Goal: Information Seeking & Learning: Check status

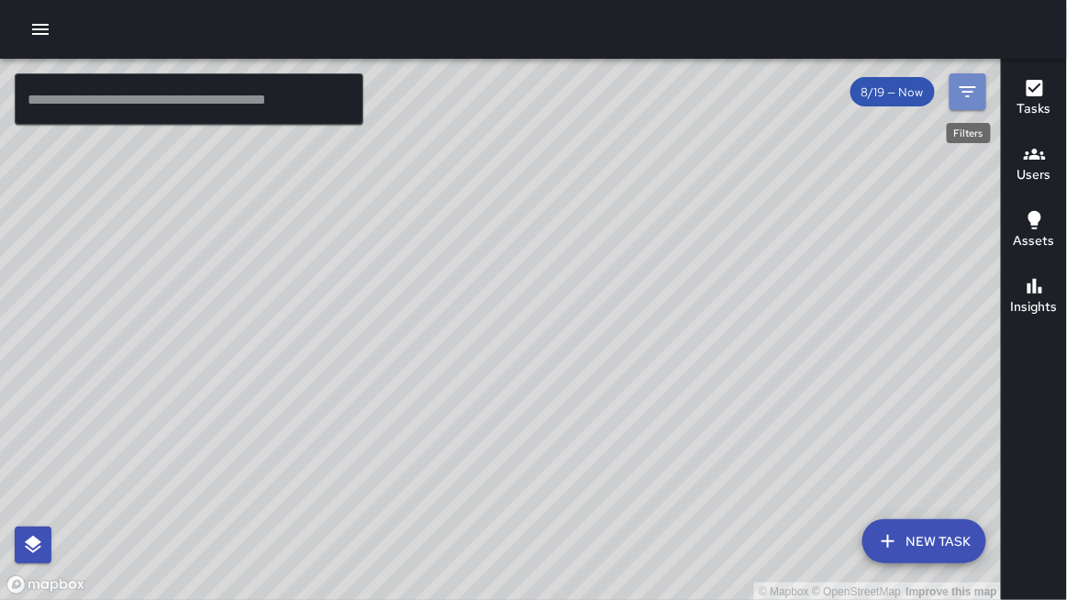
click at [969, 87] on icon "Filters" at bounding box center [967, 91] width 17 height 11
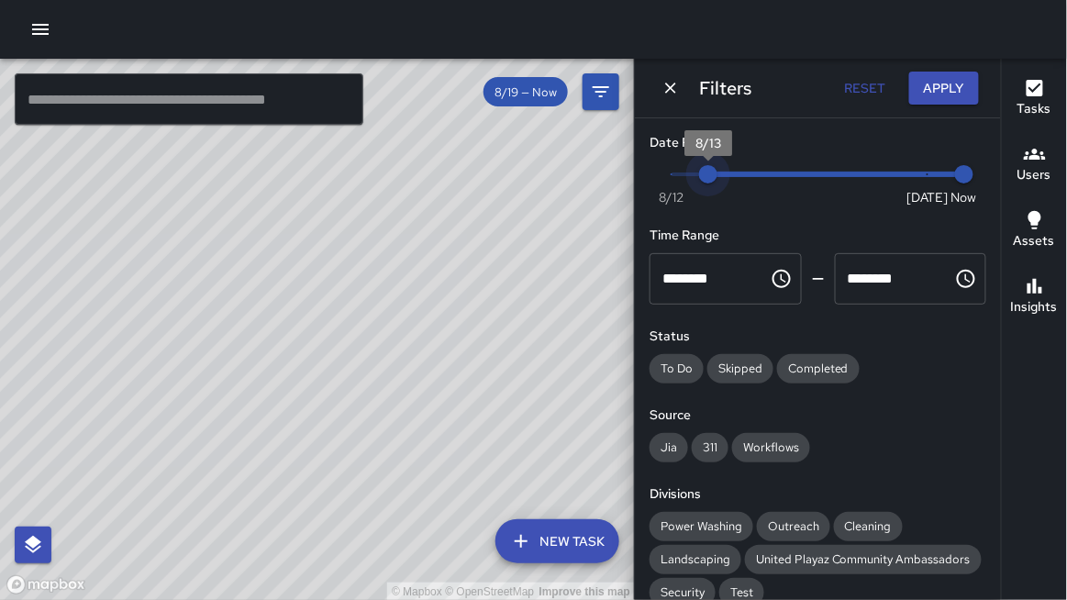
type input "*"
drag, startPoint x: 924, startPoint y: 171, endPoint x: 517, endPoint y: 109, distance: 411.0
click at [521, 109] on div "© Mapbox © OpenStreetMap Improve this map ​ New Task 8/19 — Now Map Layers Task…" at bounding box center [533, 329] width 1067 height 541
drag, startPoint x: 604, startPoint y: 252, endPoint x: 541, endPoint y: 272, distance: 65.3
click at [541, 272] on div "© Mapbox © OpenStreetMap Improve this map" at bounding box center [317, 330] width 635 height 542
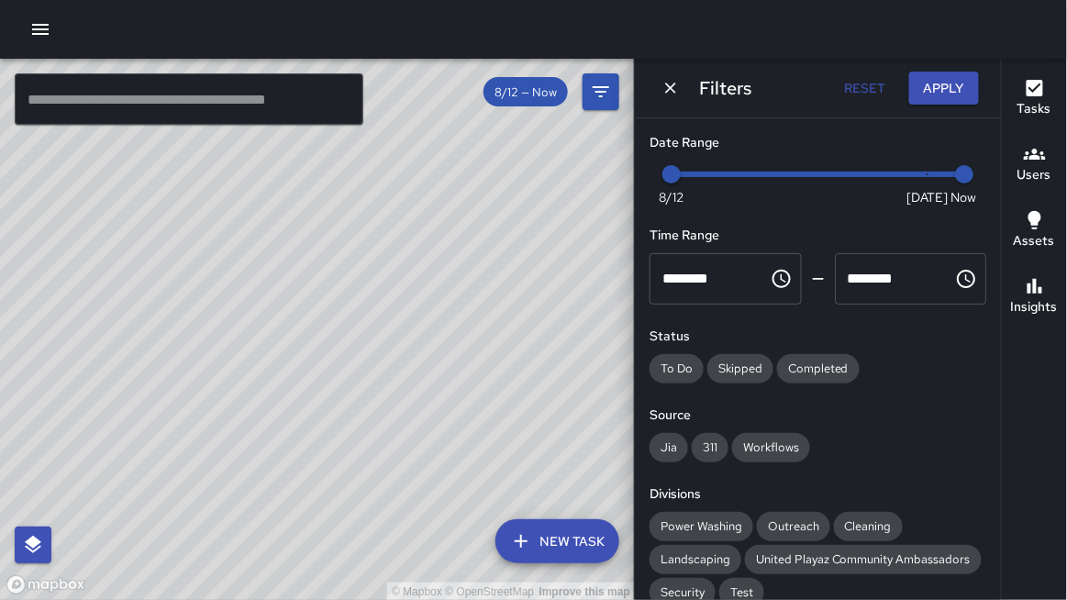
drag, startPoint x: 569, startPoint y: 271, endPoint x: 627, endPoint y: 258, distance: 60.1
click at [627, 258] on div "© Mapbox © OpenStreetMap Improve this map" at bounding box center [317, 330] width 635 height 542
drag, startPoint x: 617, startPoint y: 260, endPoint x: 584, endPoint y: 262, distance: 33.1
click at [585, 262] on div "© Mapbox © OpenStreetMap Improve this map" at bounding box center [317, 330] width 635 height 542
drag, startPoint x: 592, startPoint y: 275, endPoint x: 592, endPoint y: 297, distance: 22.0
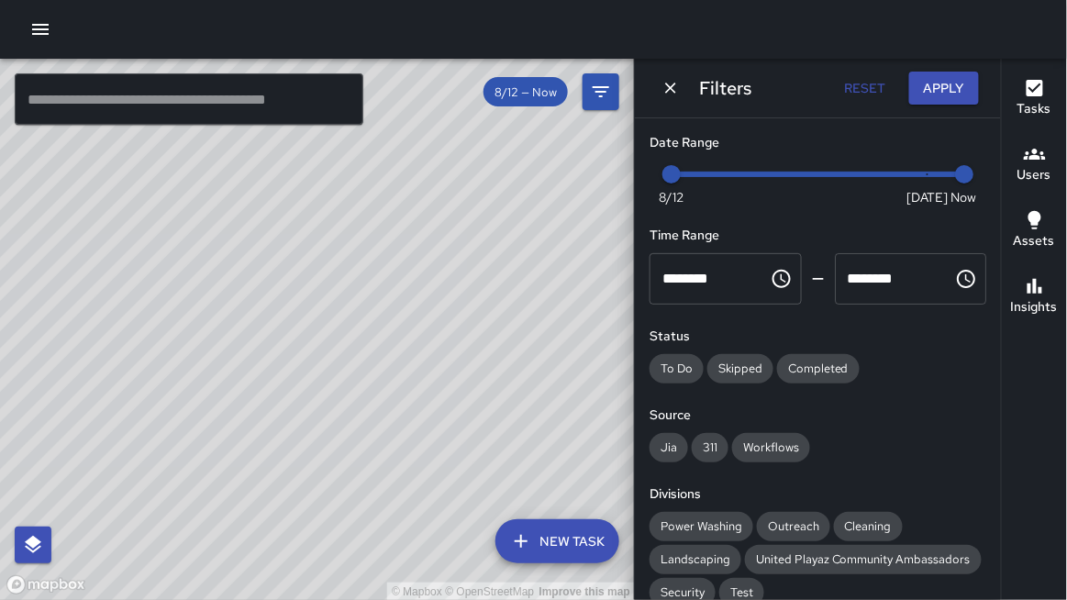
click at [592, 297] on div "© Mapbox © OpenStreetMap Improve this map" at bounding box center [317, 330] width 635 height 542
click at [672, 84] on icon "Dismiss" at bounding box center [670, 88] width 11 height 11
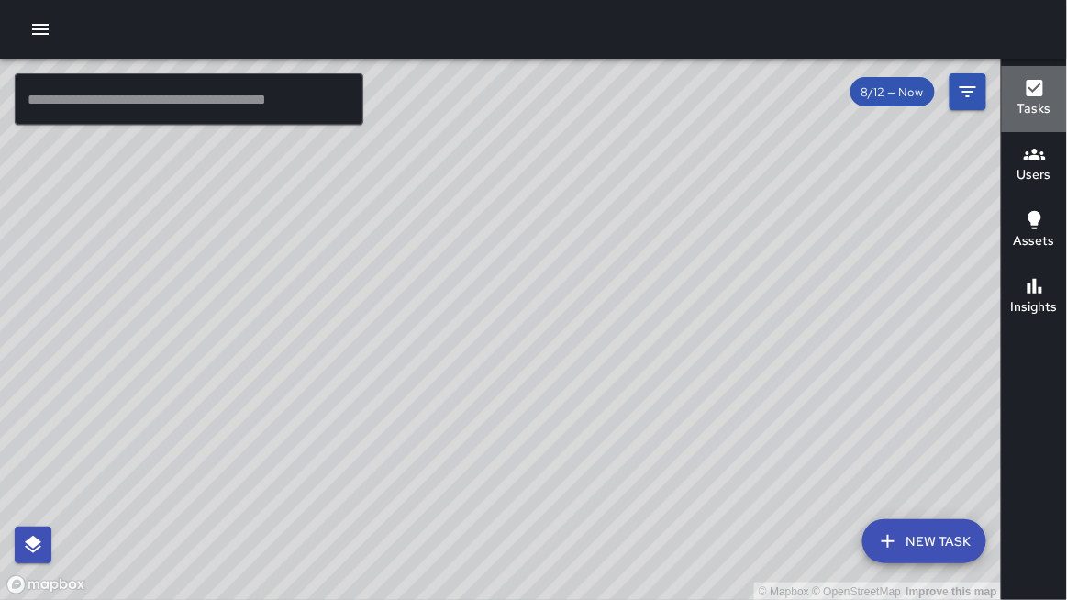
click at [1034, 106] on h6 "Tasks" at bounding box center [1034, 109] width 34 height 20
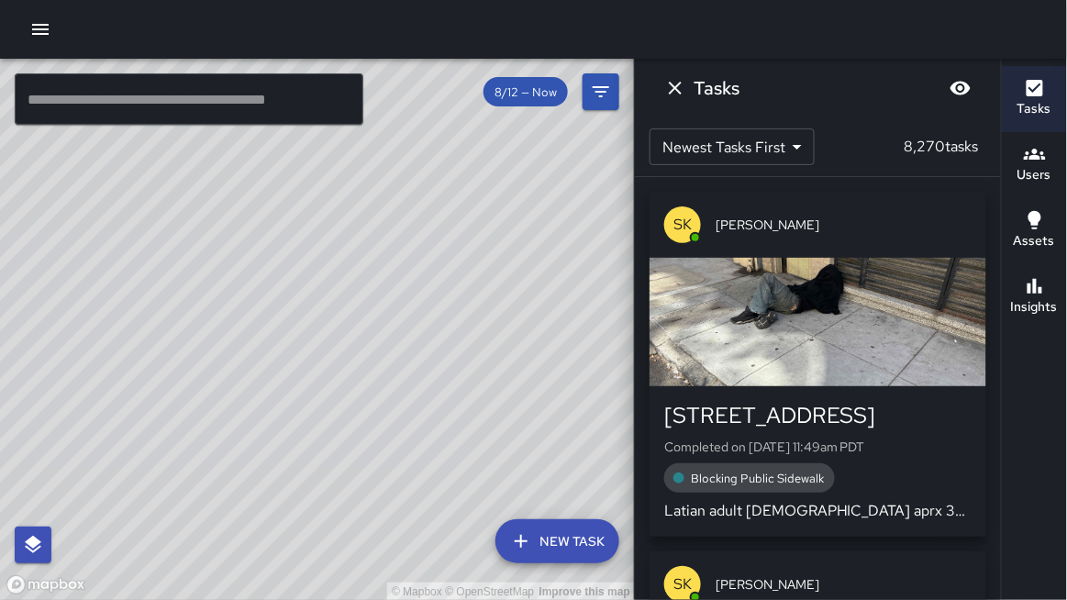
drag, startPoint x: 614, startPoint y: 183, endPoint x: 813, endPoint y: 255, distance: 211.8
click at [611, 181] on div "© Mapbox © OpenStreetMap Improve this map" at bounding box center [317, 330] width 635 height 542
click at [1041, 294] on div "Insights" at bounding box center [1034, 296] width 47 height 42
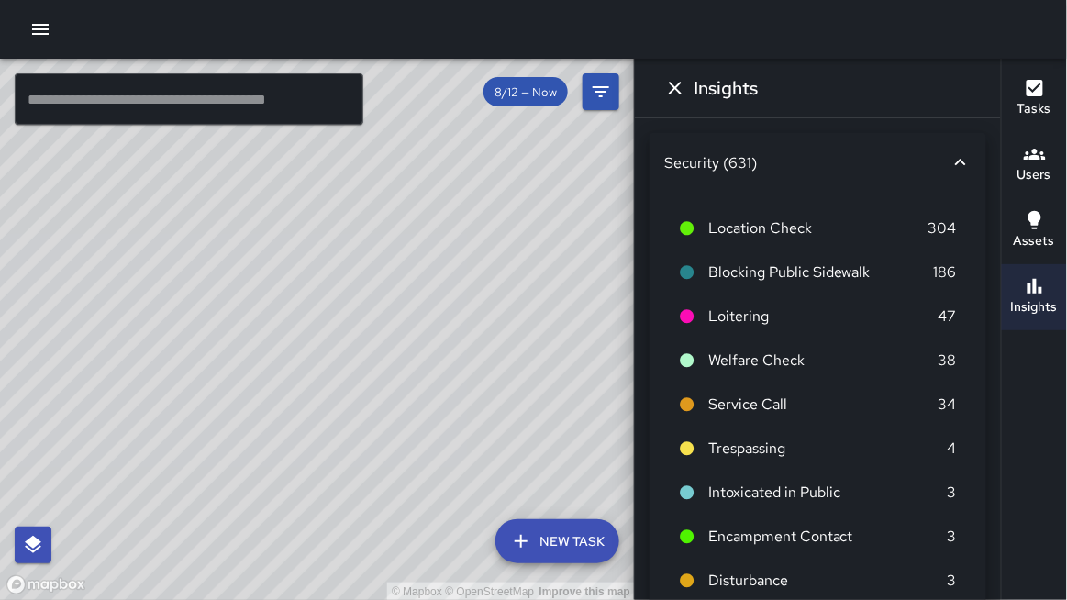
click at [959, 157] on icon at bounding box center [960, 162] width 22 height 22
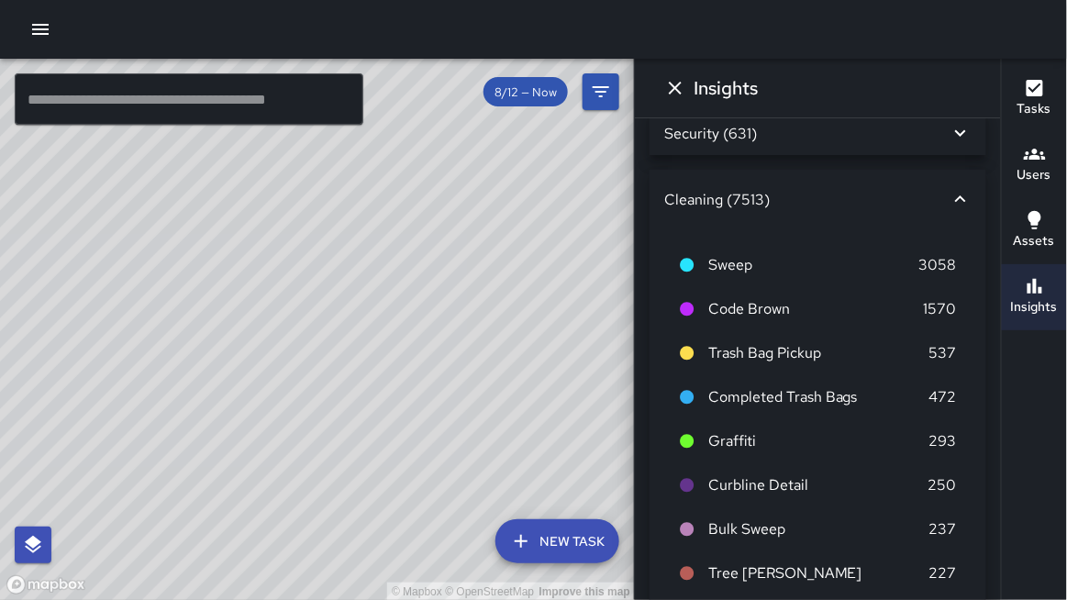
scroll to position [13, 0]
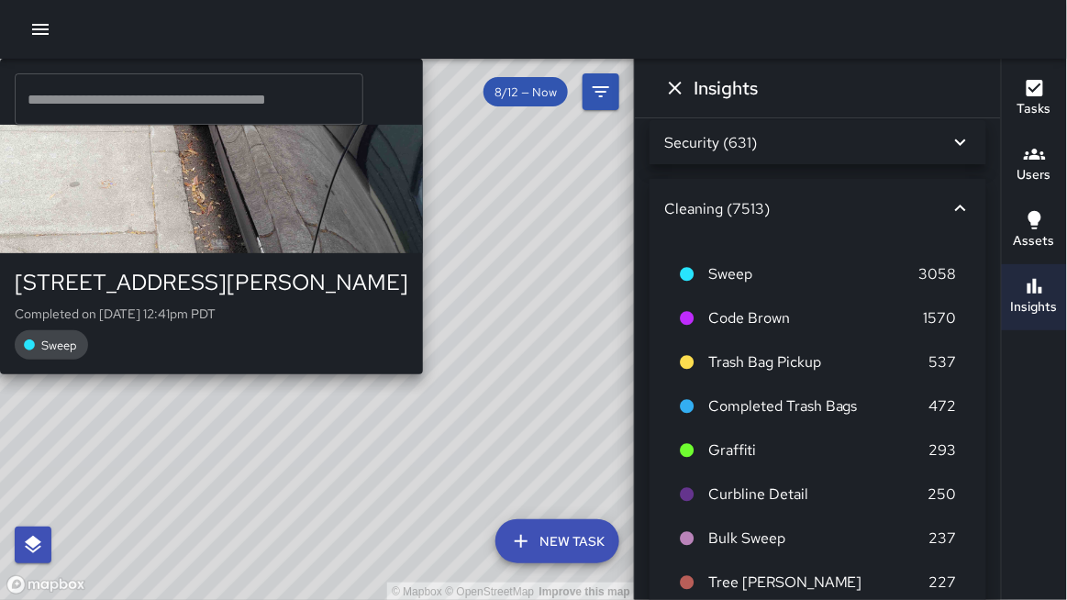
click at [395, 216] on div "© Mapbox © OpenStreetMap Improve this map KW [PERSON_NAME] [STREET_ADDRESS][PER…" at bounding box center [317, 330] width 635 height 542
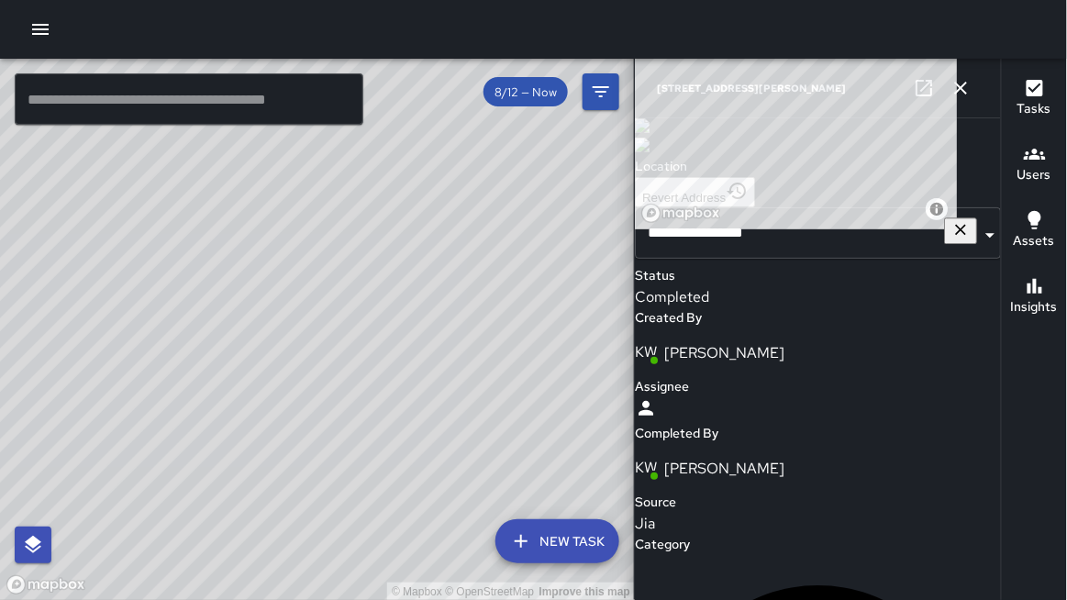
scroll to position [101, 0]
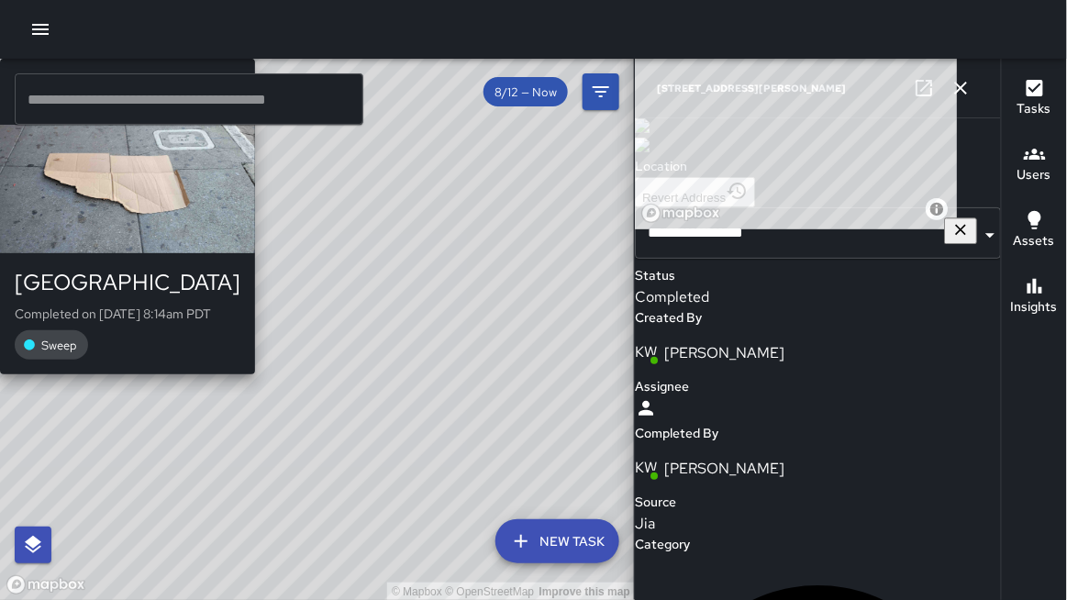
click at [452, 354] on div "© Mapbox © OpenStreetMap Improve this map BF [PERSON_NAME] [STREET_ADDRESS][PER…" at bounding box center [317, 330] width 635 height 542
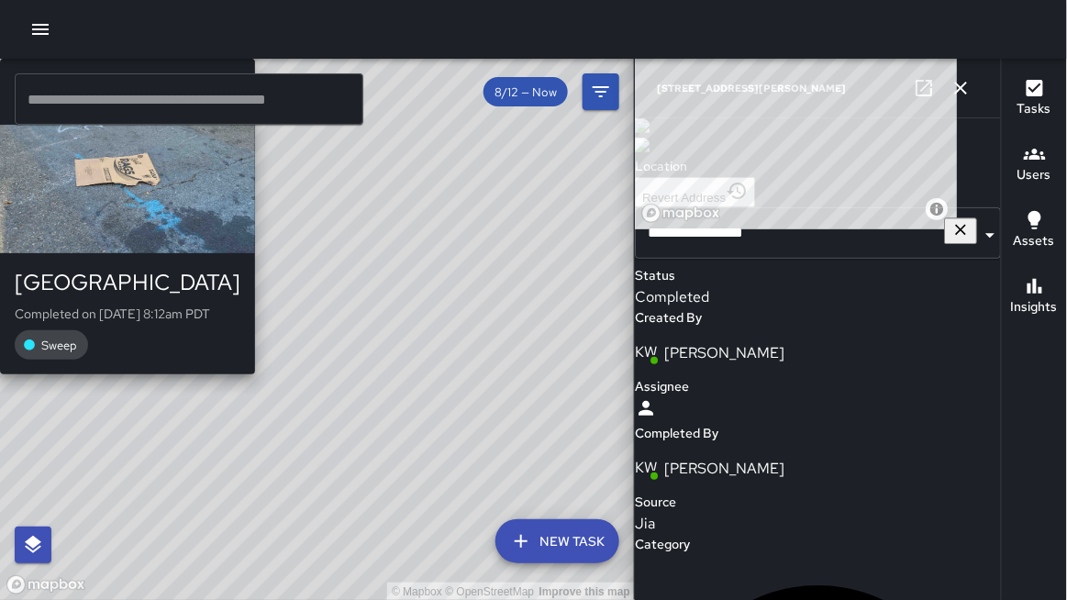
click at [440, 356] on div "© Mapbox © OpenStreetMap Improve this map BF [PERSON_NAME] [STREET_ADDRESS][PER…" at bounding box center [317, 330] width 635 height 542
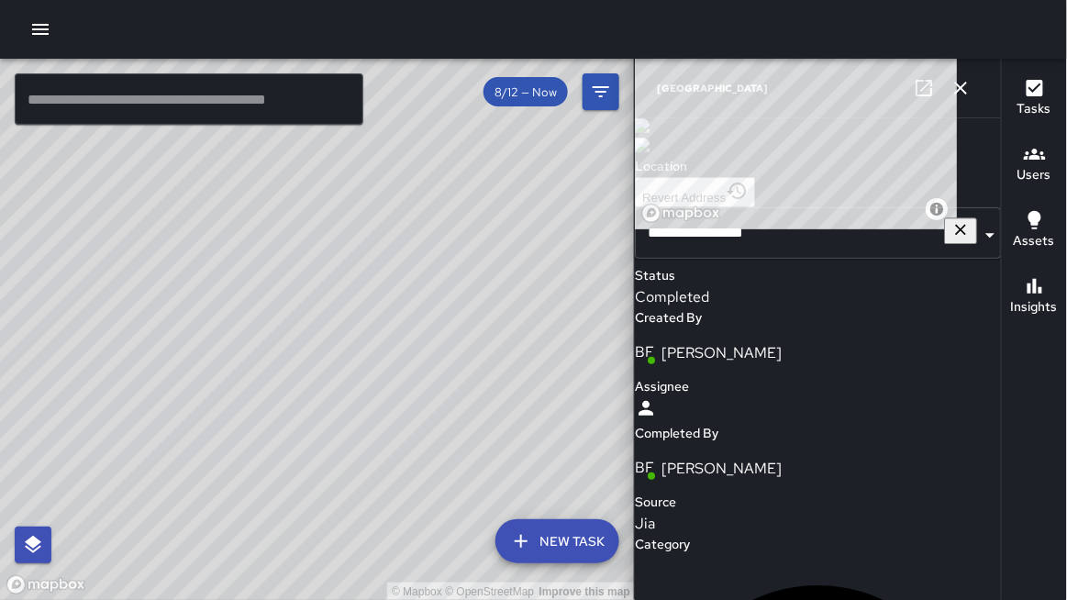
scroll to position [60, 0]
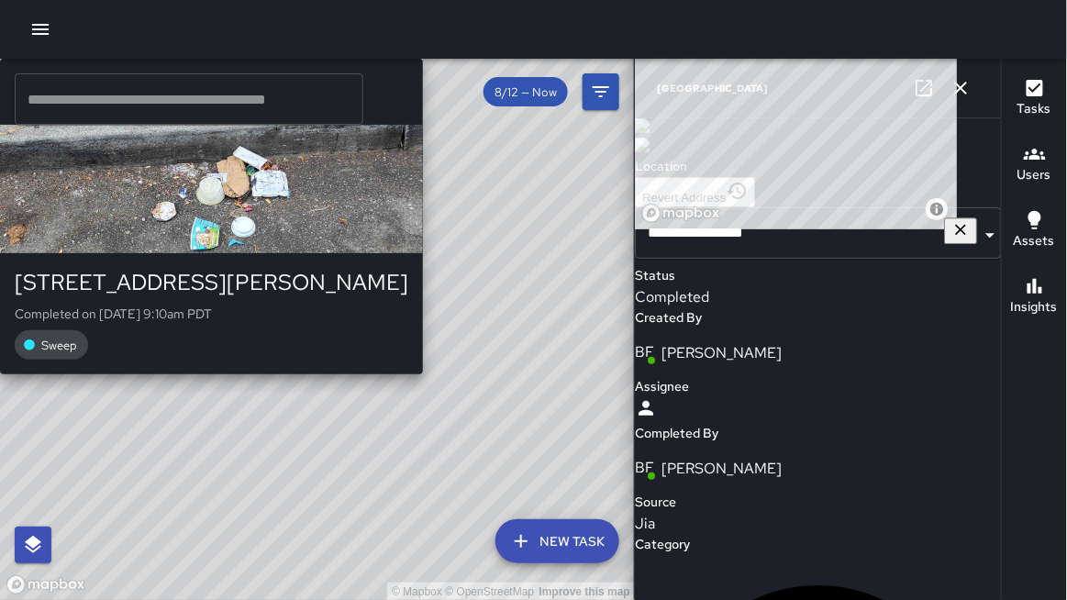
click at [442, 431] on div "© Mapbox © OpenStreetMap Improve this map BA [PERSON_NAME] [STREET_ADDRESS][PER…" at bounding box center [317, 330] width 635 height 542
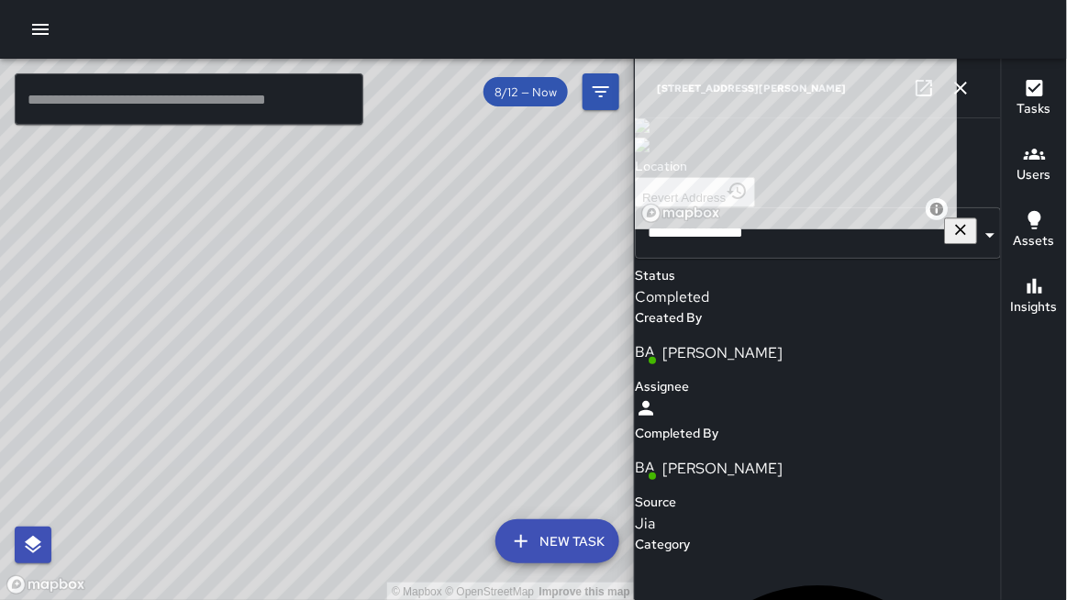
scroll to position [614, 0]
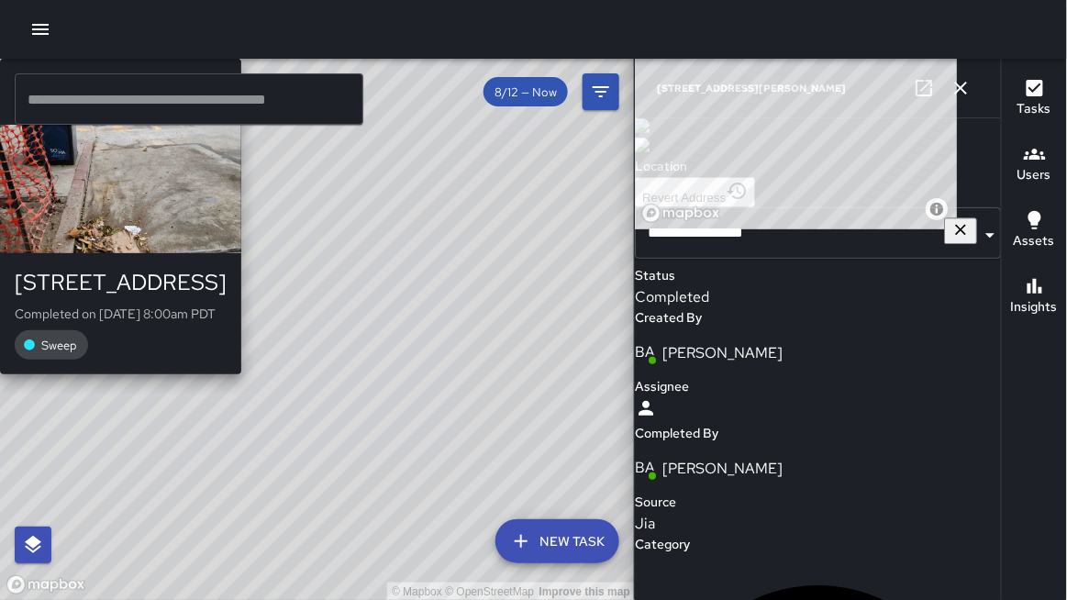
click at [296, 456] on div "© Mapbox © OpenStreetMap Improve this map KT [PERSON_NAME] [STREET_ADDRESS][PER…" at bounding box center [317, 330] width 635 height 542
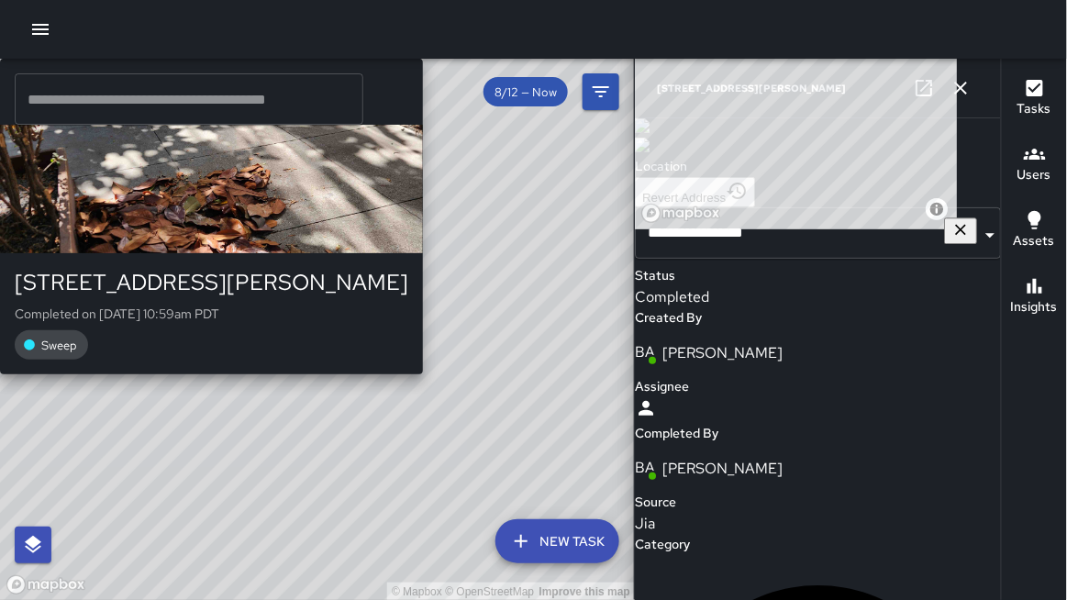
click at [231, 469] on div "© Mapbox © OpenStreetMap Improve this map KT [PERSON_NAME] [STREET_ADDRESS][PER…" at bounding box center [317, 330] width 635 height 542
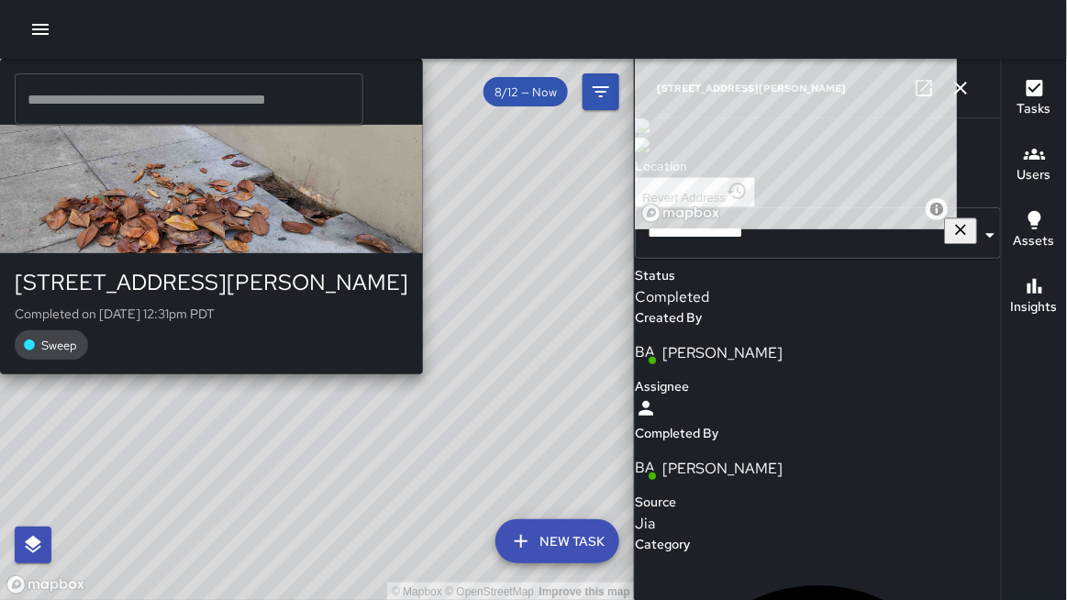
drag, startPoint x: 230, startPoint y: 473, endPoint x: 237, endPoint y: 453, distance: 21.2
click at [231, 374] on div "KT [PERSON_NAME] [STREET_ADDRESS][PERSON_NAME] Completed on [DATE] 12:31pm PDT …" at bounding box center [211, 217] width 423 height 316
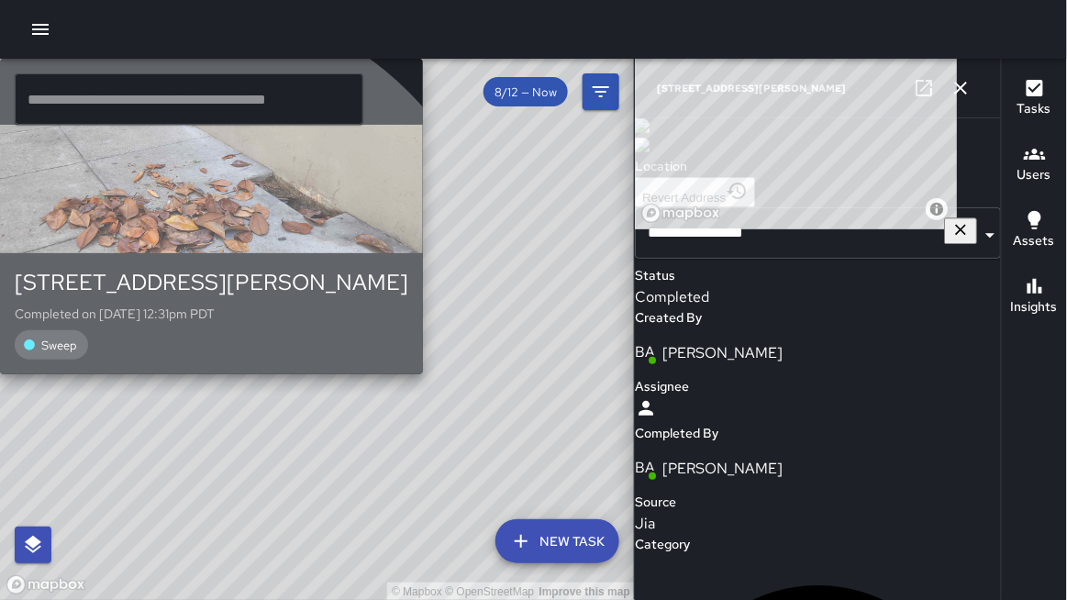
drag, startPoint x: 237, startPoint y: 414, endPoint x: 254, endPoint y: 418, distance: 18.0
click at [240, 323] on p "Completed on [DATE] 12:31pm PDT" at bounding box center [211, 314] width 393 height 18
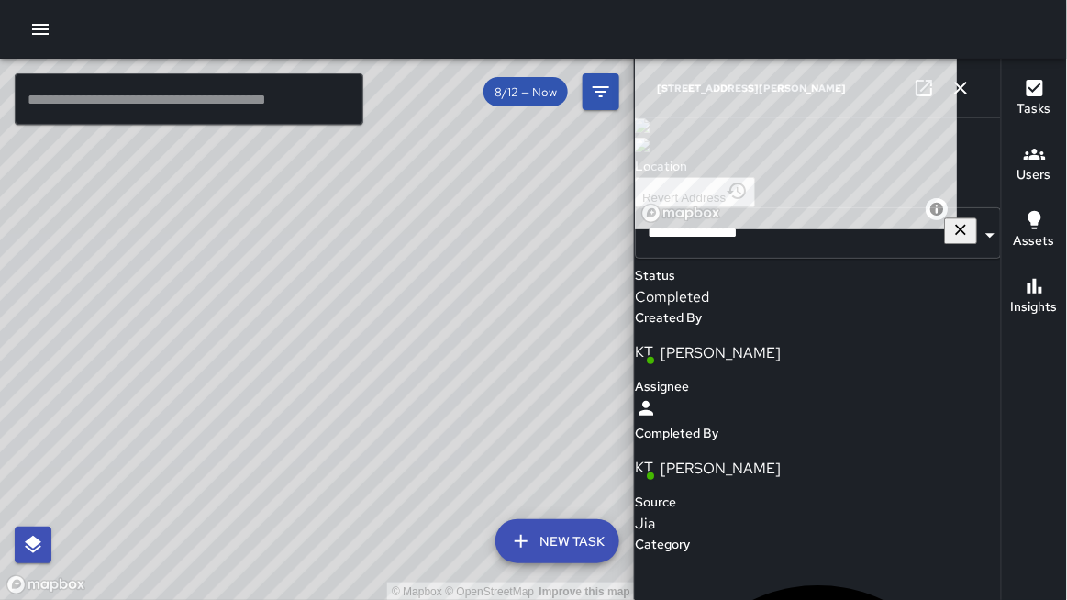
scroll to position [109, 0]
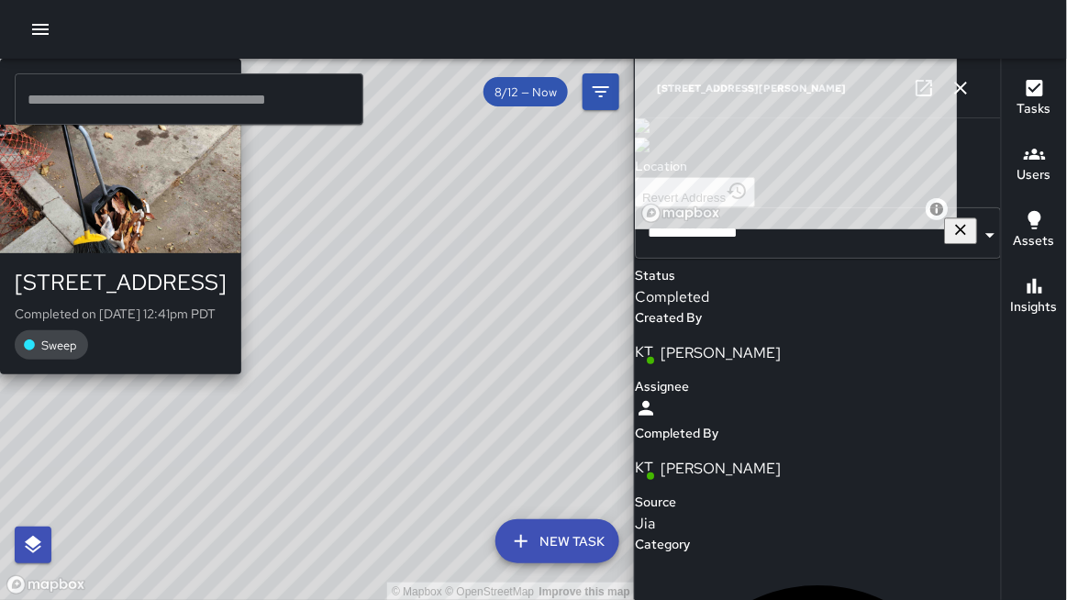
click at [547, 328] on div "© Mapbox © OpenStreetMap Improve this map [PERSON_NAME] [STREET_ADDRESS][PERSON…" at bounding box center [317, 330] width 635 height 542
click at [227, 330] on div "Sweep" at bounding box center [121, 344] width 212 height 29
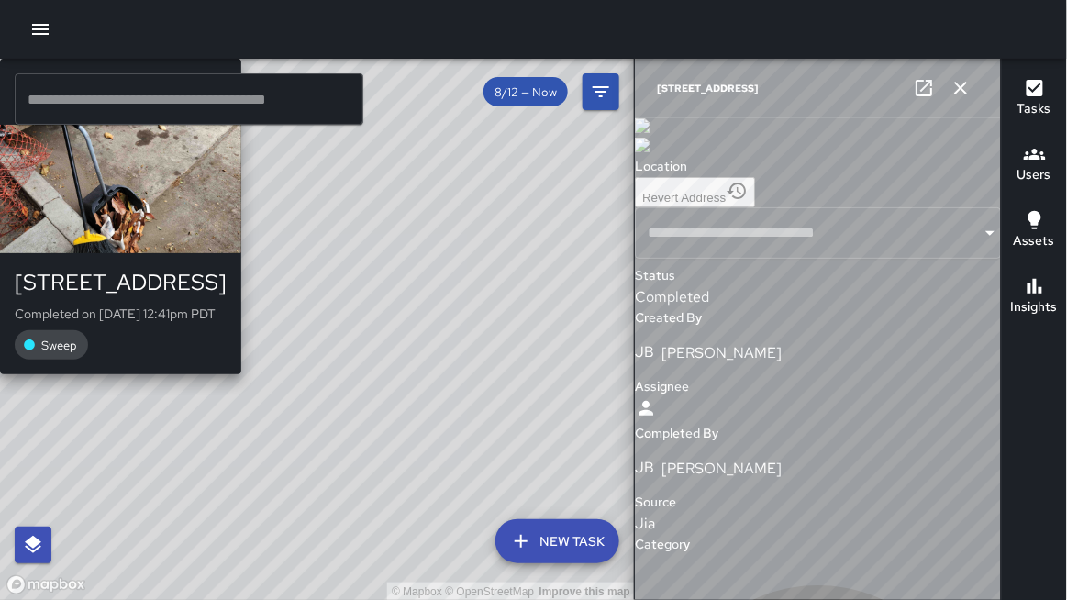
type input "**********"
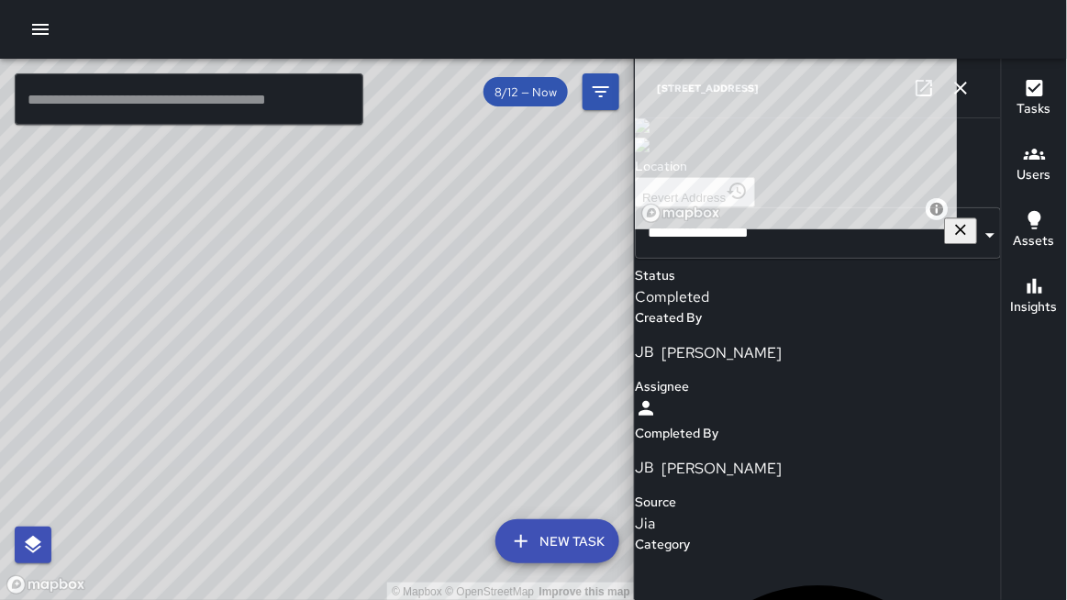
scroll to position [227, 0]
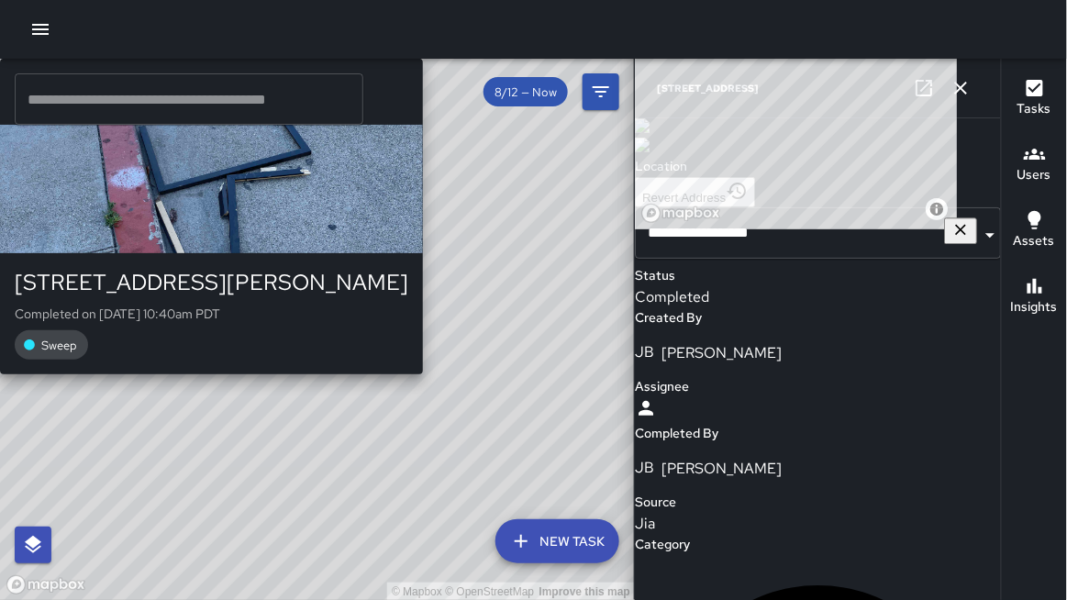
click at [314, 439] on div "© Mapbox © OpenStreetMap Improve this map EB [PERSON_NAME] [STREET_ADDRESS][PER…" at bounding box center [317, 330] width 635 height 542
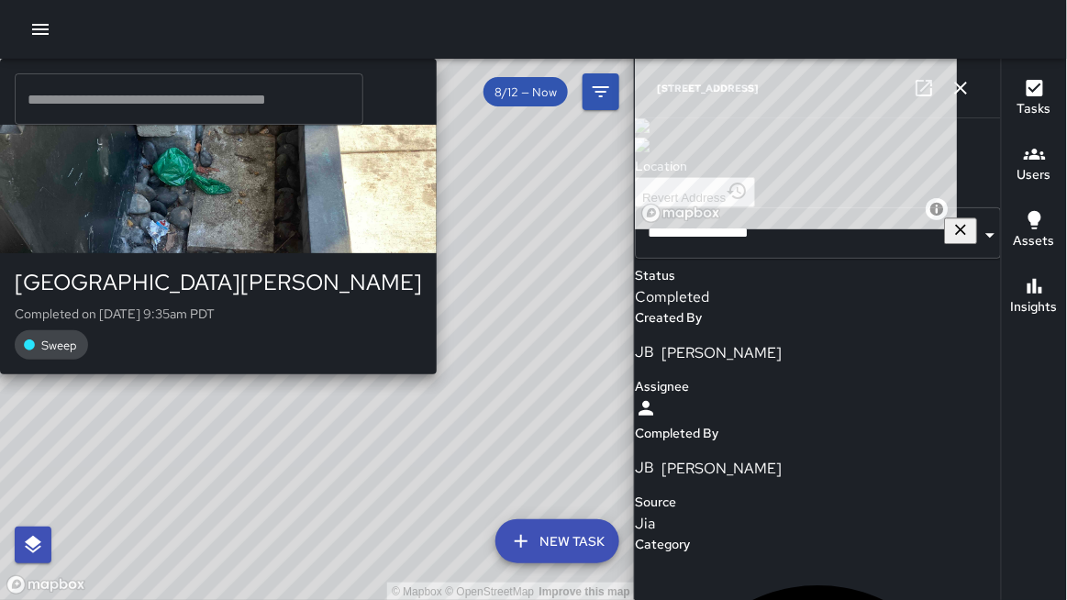
click at [320, 417] on div "© Mapbox © OpenStreetMap Improve this map EB [PERSON_NAME] [STREET_ADDRESS][PER…" at bounding box center [317, 330] width 635 height 542
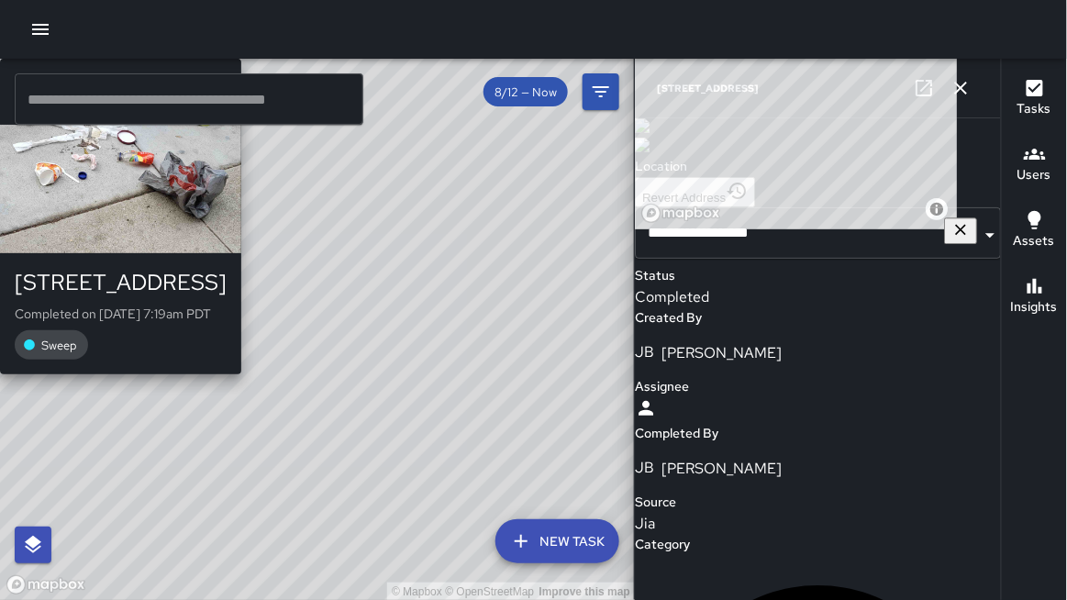
click at [353, 469] on div "© Mapbox © OpenStreetMap Improve this map [PERSON_NAME] [STREET_ADDRESS] Comple…" at bounding box center [317, 330] width 635 height 542
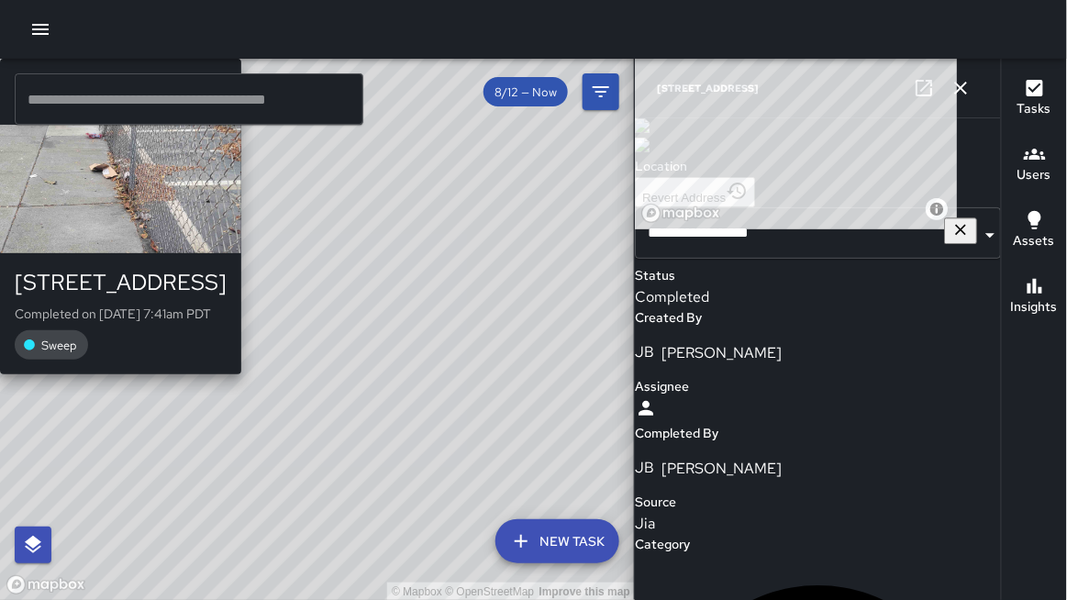
click at [346, 460] on div "© Mapbox © OpenStreetMap Improve this map EB [PERSON_NAME] [STREET_ADDRESS] Com…" at bounding box center [317, 330] width 635 height 542
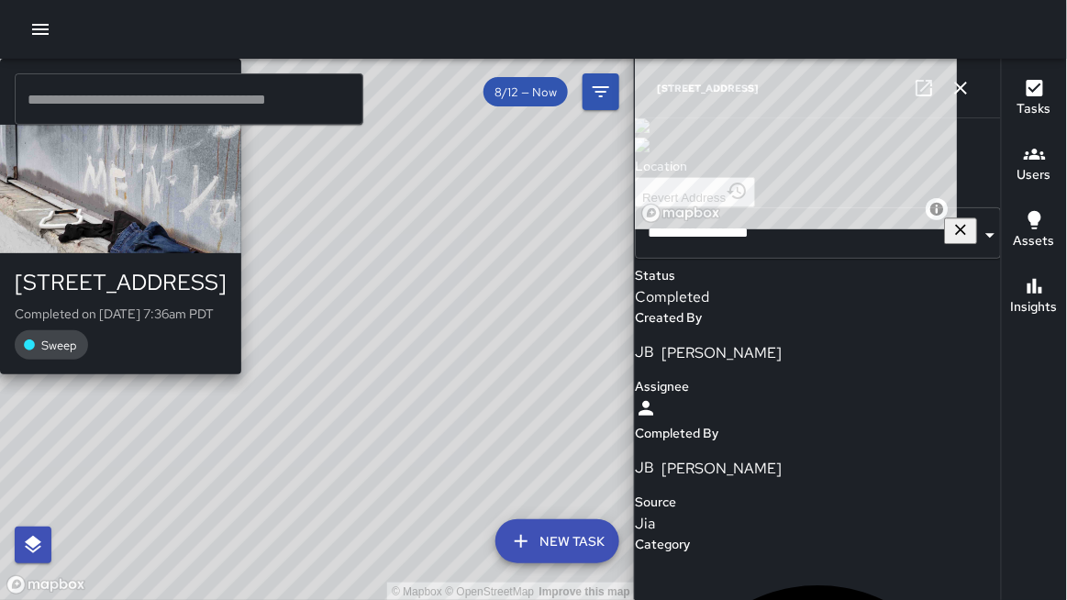
click at [351, 470] on div "© Mapbox © OpenStreetMap Improve this map EB [PERSON_NAME] [STREET_ADDRESS] Com…" at bounding box center [317, 330] width 635 height 542
click at [350, 472] on div "© Mapbox © OpenStreetMap Improve this map EB [PERSON_NAME] [STREET_ADDRESS] Com…" at bounding box center [317, 330] width 635 height 542
click at [227, 323] on p "Completed on [DATE] 7:36am PDT" at bounding box center [121, 314] width 212 height 18
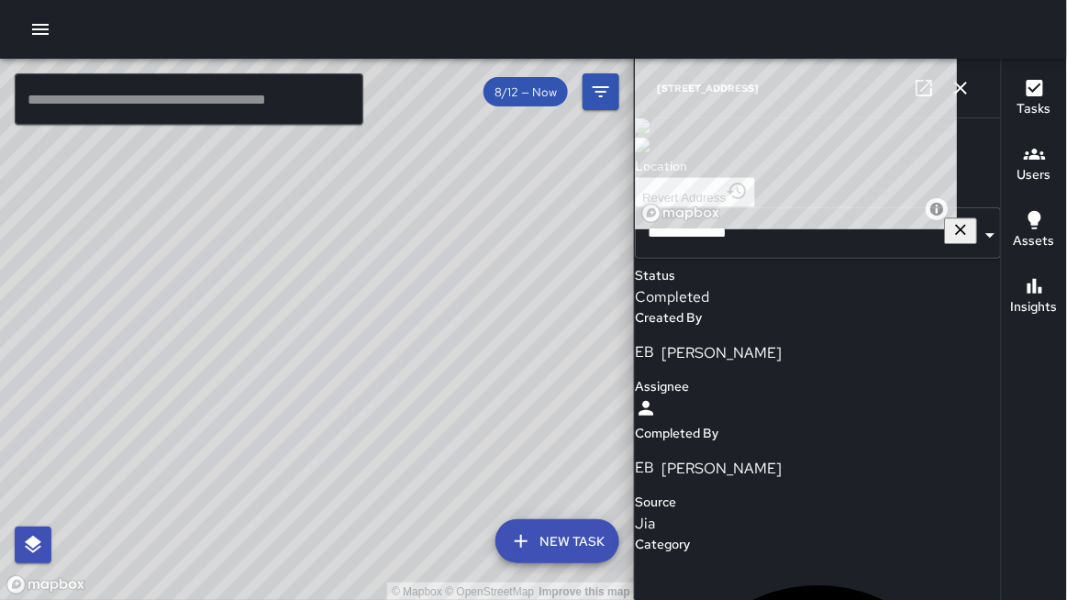
scroll to position [87, 0]
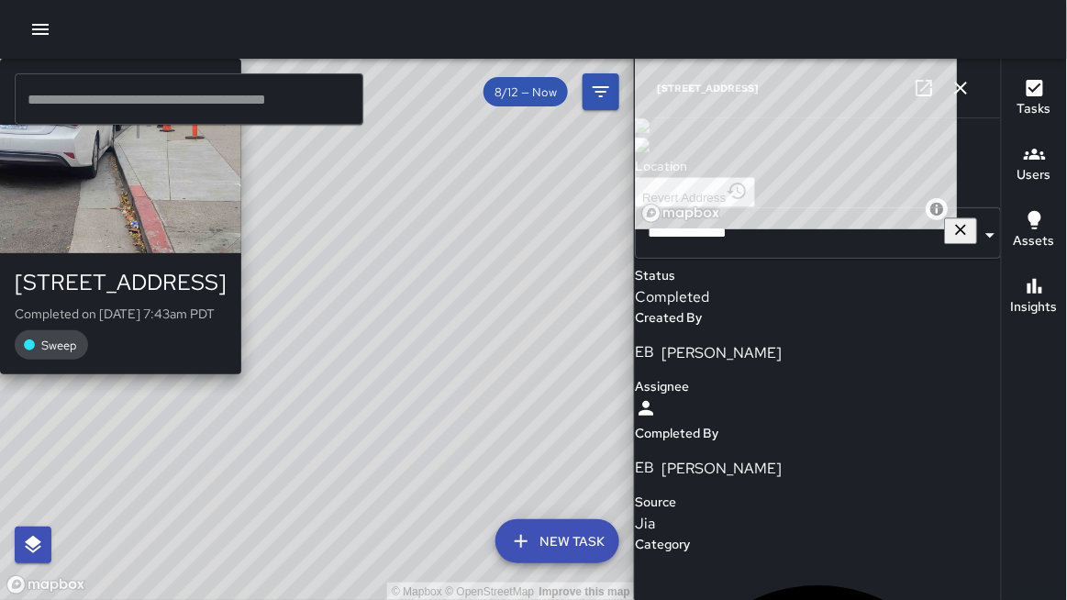
click at [250, 170] on div "© Mapbox © OpenStreetMap Improve this map EB [PERSON_NAME] [STREET_ADDRESS][PER…" at bounding box center [317, 330] width 635 height 542
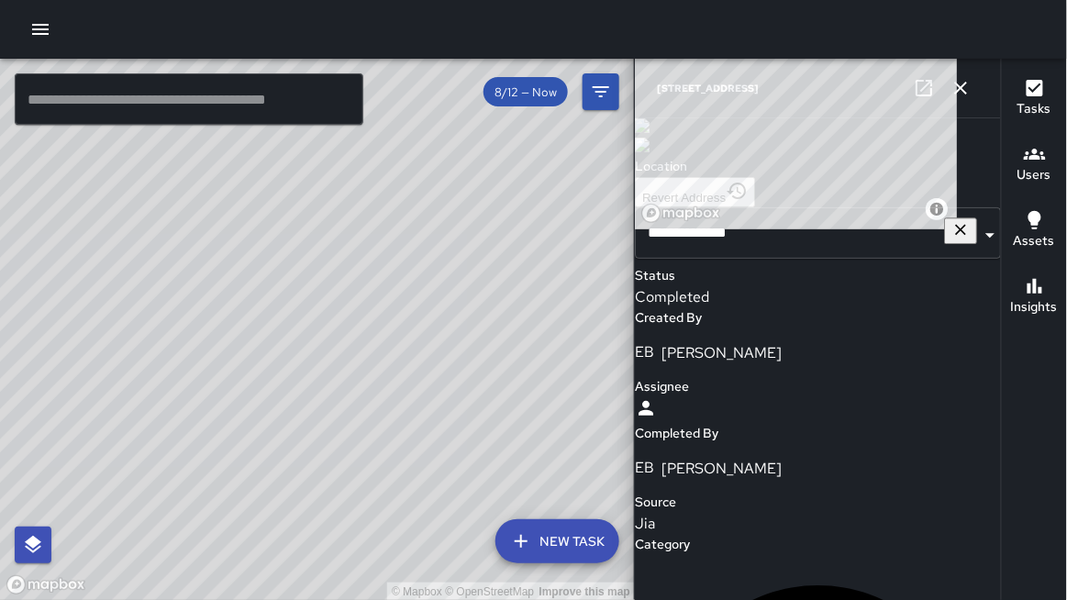
scroll to position [0, 0]
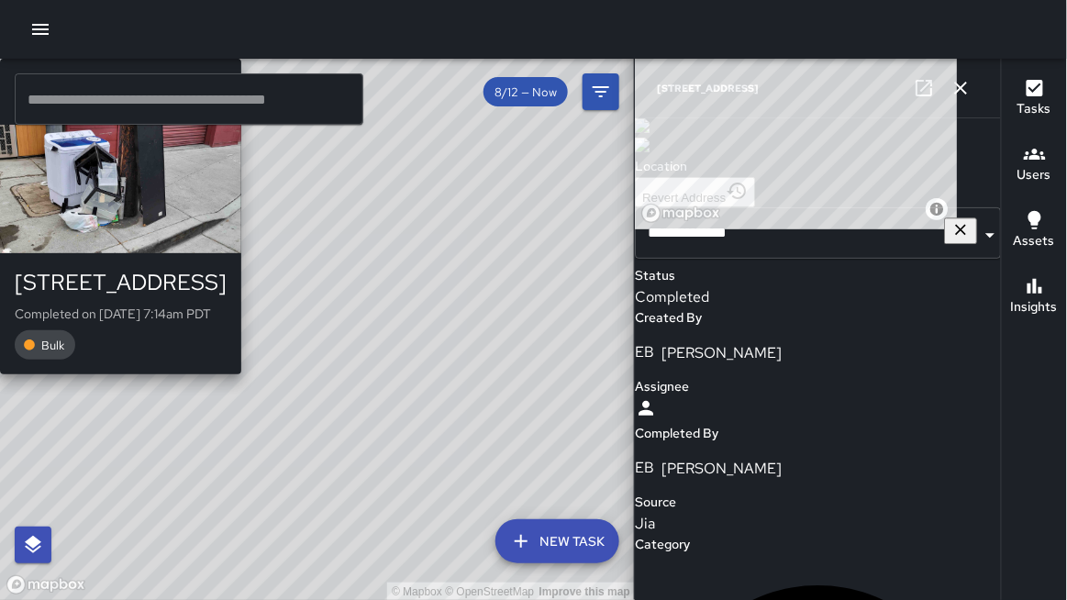
drag, startPoint x: 541, startPoint y: 233, endPoint x: 249, endPoint y: 454, distance: 366.0
click at [242, 451] on div "© Mapbox © OpenStreetMap Improve this map WB [PERSON_NAME][GEOGRAPHIC_DATA][STR…" at bounding box center [317, 330] width 635 height 542
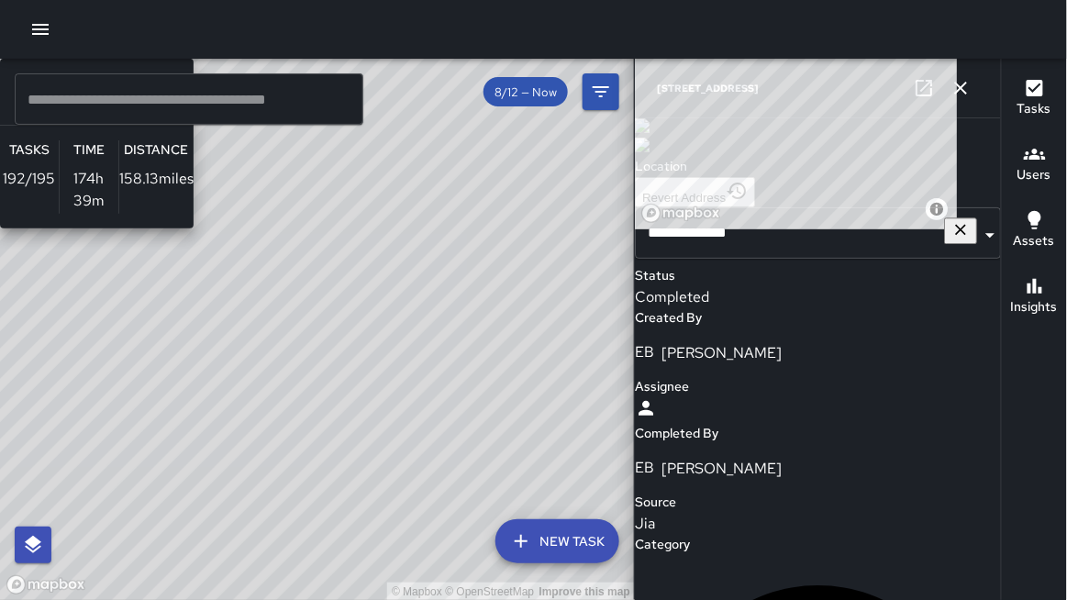
drag, startPoint x: 523, startPoint y: 211, endPoint x: 429, endPoint y: 316, distance: 140.3
click at [429, 315] on div "© Mapbox © OpenStreetMap Improve this map SK [PERSON_NAME] Supervisor Tasks 192…" at bounding box center [317, 330] width 635 height 542
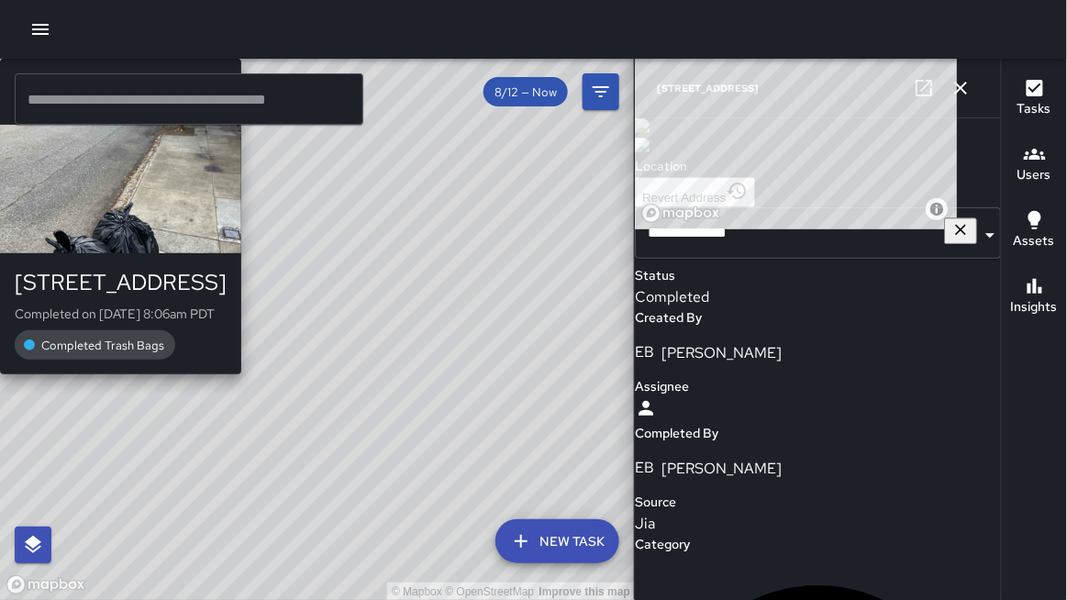
click at [283, 277] on div "© Mapbox © OpenStreetMap Improve this map EC [PERSON_NAME] [STREET_ADDRESS] Com…" at bounding box center [317, 330] width 635 height 542
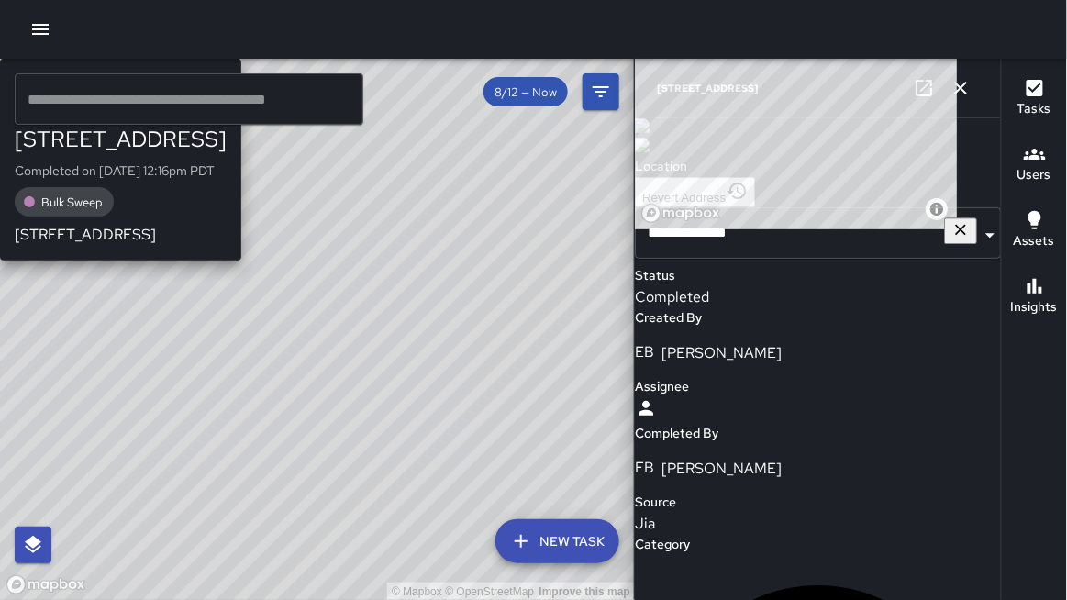
click at [241, 260] on div "[PERSON_NAME] [STREET_ADDRESS] Completed on [DATE] 12:16pm PDT Bulk Sweep [STRE…" at bounding box center [120, 160] width 241 height 202
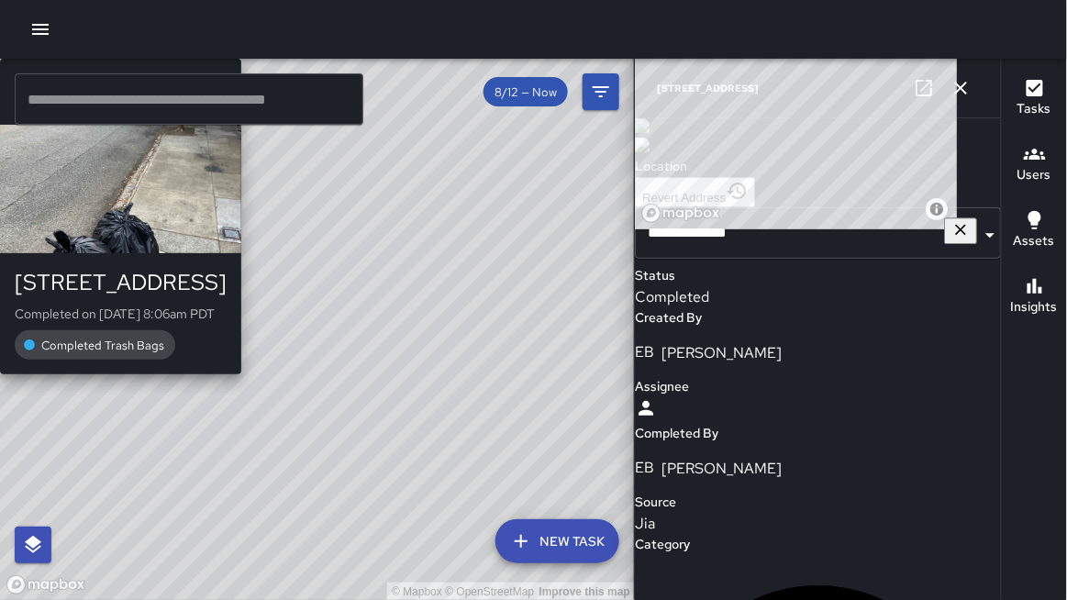
click at [283, 279] on div "© Mapbox © OpenStreetMap Improve this map EC [PERSON_NAME] [STREET_ADDRESS] Com…" at bounding box center [317, 330] width 635 height 542
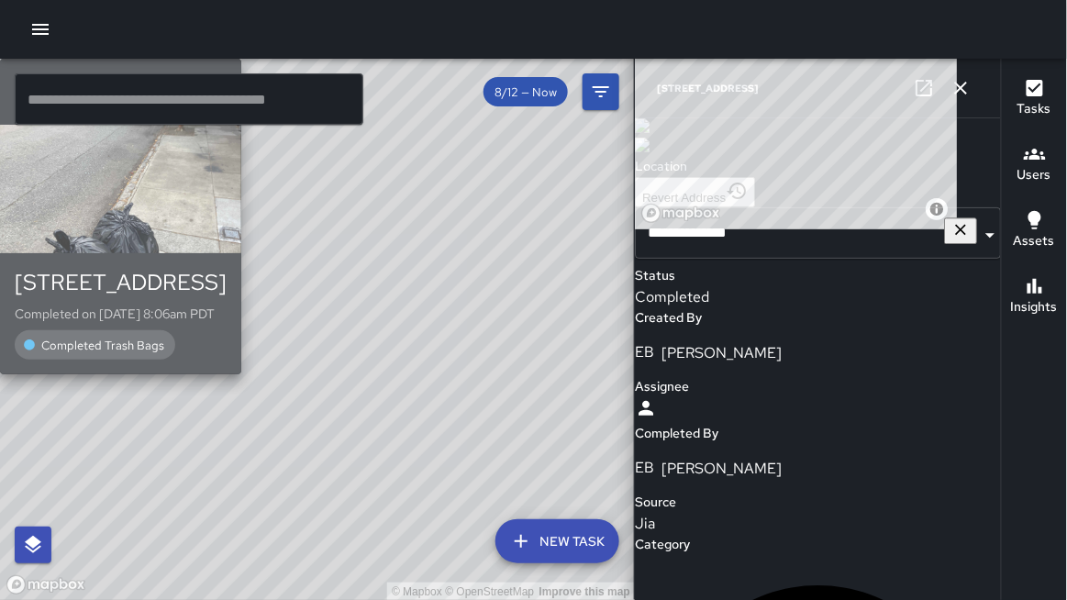
click at [218, 140] on div "button" at bounding box center [120, 189] width 241 height 128
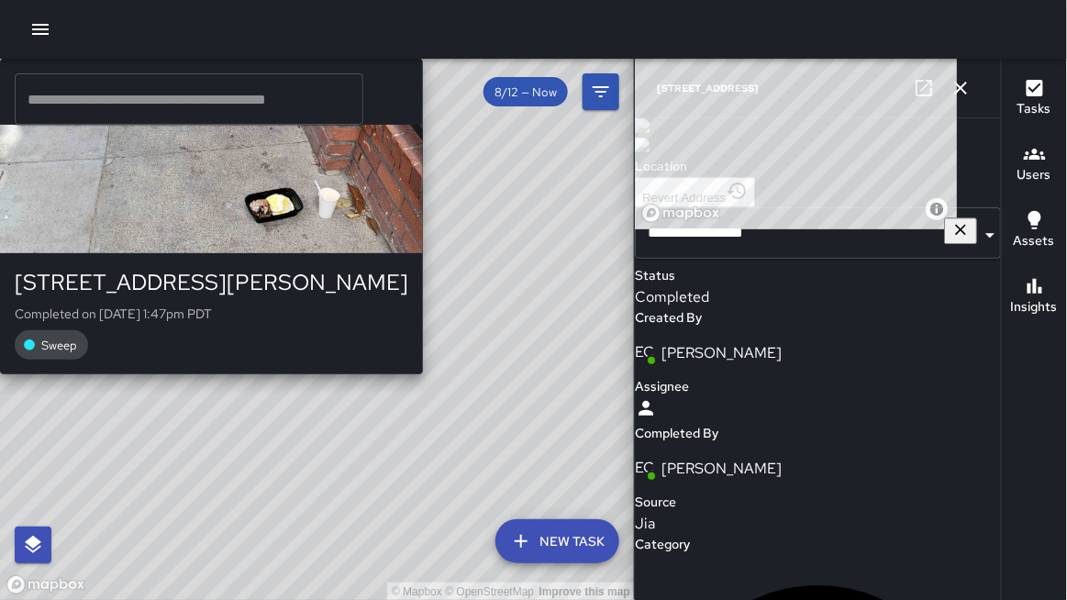
click at [460, 405] on div "© Mapbox © OpenStreetMap Improve this map [PERSON_NAME] [STREET_ADDRESS][PERSON…" at bounding box center [317, 330] width 635 height 542
drag, startPoint x: 464, startPoint y: 407, endPoint x: 406, endPoint y: 364, distance: 72.1
click at [439, 387] on div "© Mapbox © OpenStreetMap Improve this map [PERSON_NAME] [STREET_ADDRESS][PERSON…" at bounding box center [317, 330] width 635 height 542
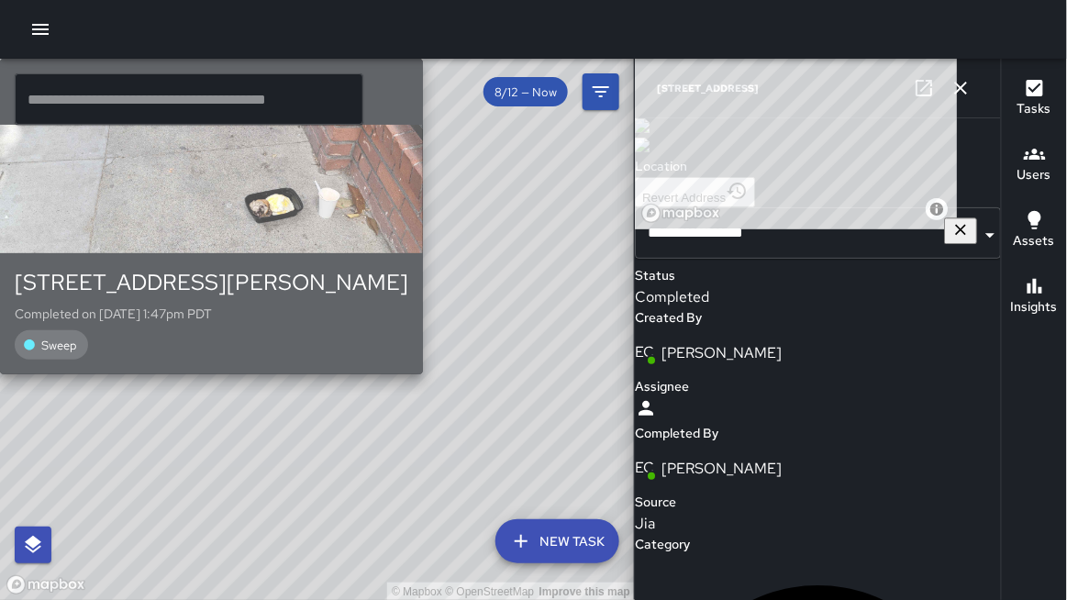
drag, startPoint x: 317, startPoint y: 226, endPoint x: 304, endPoint y: 223, distance: 14.0
click at [306, 223] on div "button" at bounding box center [211, 189] width 423 height 128
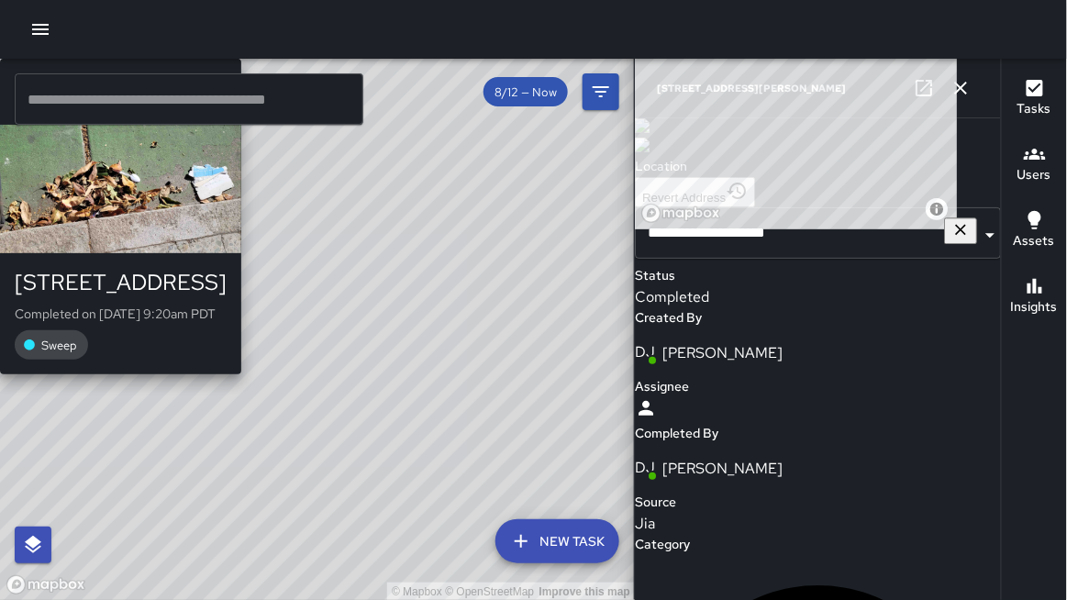
click at [444, 343] on div "© Mapbox © OpenStreetMap Improve this map [PERSON_NAME] [STREET_ADDRESS] Comple…" at bounding box center [317, 330] width 635 height 542
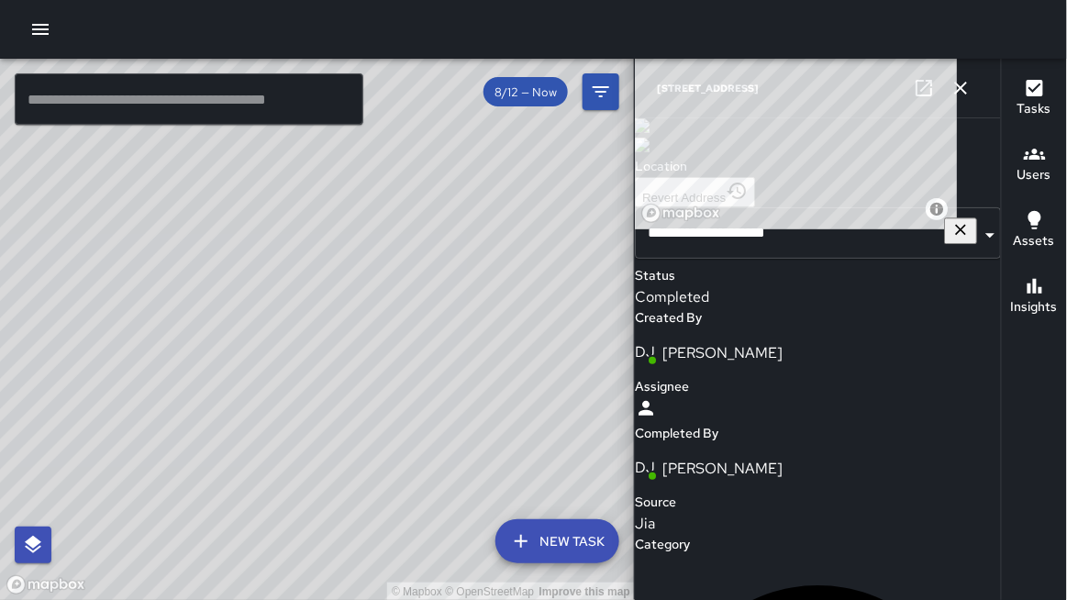
scroll to position [418, 0]
click at [959, 87] on icon "button" at bounding box center [960, 88] width 13 height 13
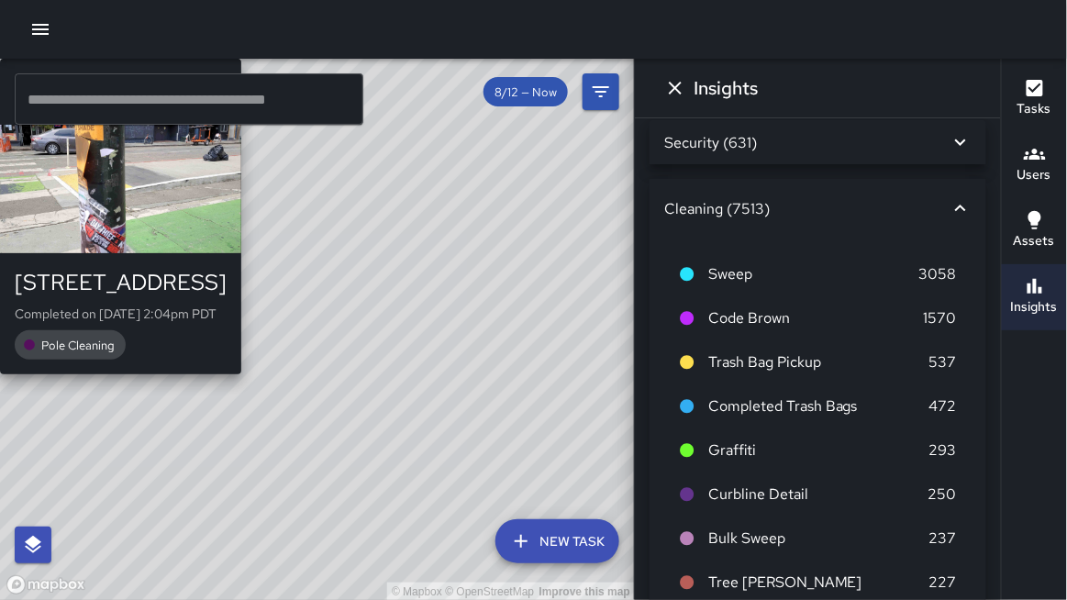
drag, startPoint x: 286, startPoint y: 252, endPoint x: 274, endPoint y: 316, distance: 64.4
click at [274, 311] on div "© Mapbox © OpenStreetMap Improve this map EM [PERSON_NAME] [STREET_ADDRESS][PER…" at bounding box center [317, 330] width 635 height 542
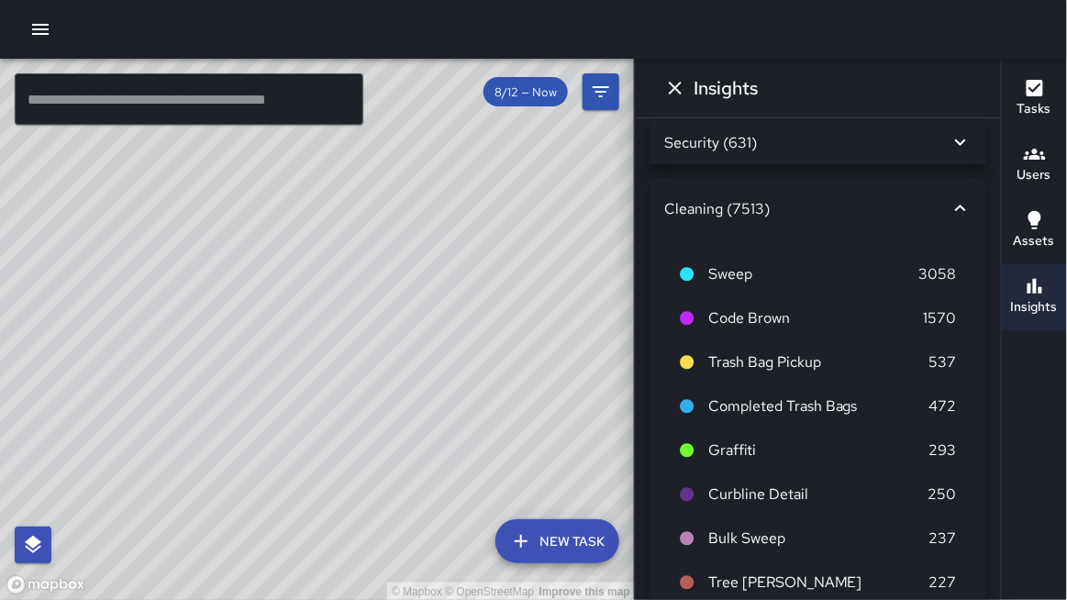
drag, startPoint x: 308, startPoint y: 327, endPoint x: 326, endPoint y: 346, distance: 25.3
click at [326, 346] on div "© Mapbox © OpenStreetMap Improve this map" at bounding box center [317, 330] width 635 height 542
click at [672, 87] on icon "Dismiss" at bounding box center [675, 88] width 22 height 22
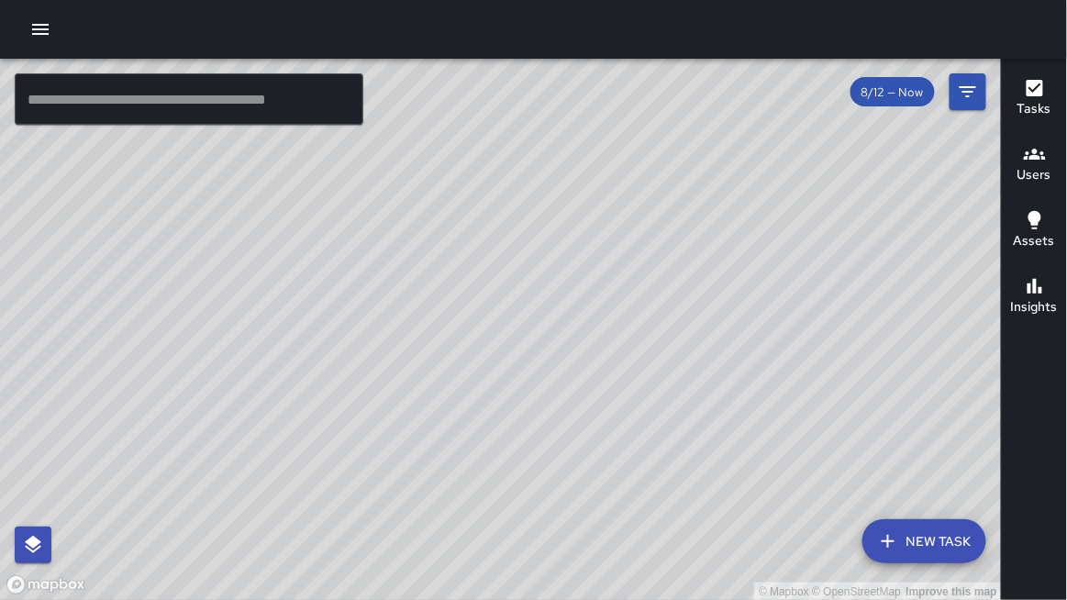
drag, startPoint x: 543, startPoint y: 243, endPoint x: 542, endPoint y: 178, distance: 65.1
click at [543, 177] on div "© Mapbox © OpenStreetMap Improve this map" at bounding box center [501, 330] width 1002 height 542
drag, startPoint x: 537, startPoint y: 164, endPoint x: 543, endPoint y: 111, distance: 53.5
click at [546, 111] on div "© Mapbox © OpenStreetMap Improve this map" at bounding box center [501, 330] width 1002 height 542
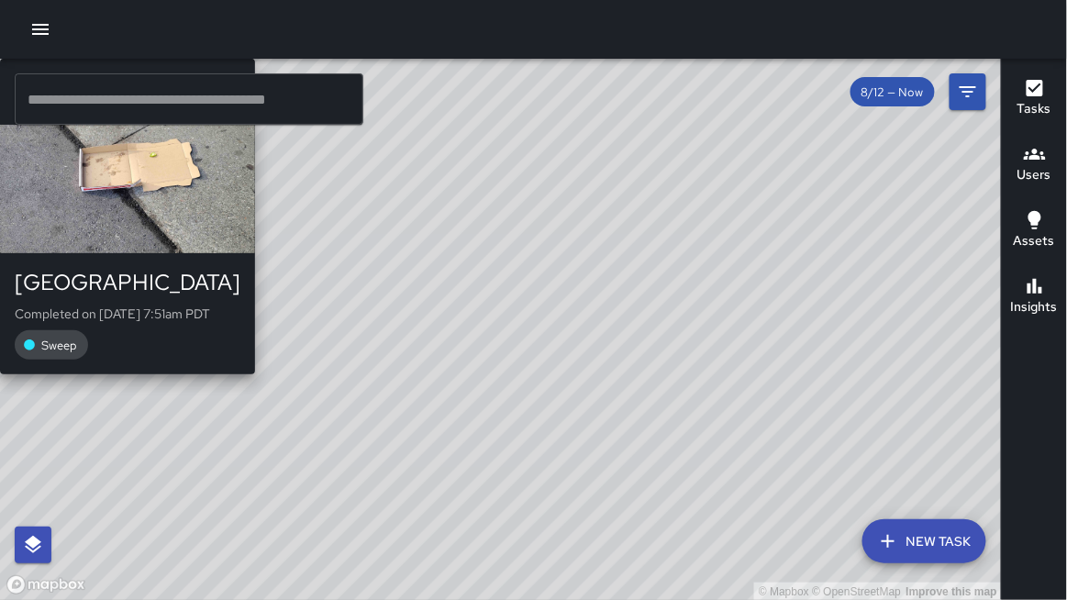
drag, startPoint x: 575, startPoint y: 144, endPoint x: 550, endPoint y: 181, distance: 44.3
click at [549, 180] on div "© Mapbox © OpenStreetMap Improve this map BF [PERSON_NAME] [STREET_ADDRESS][PER…" at bounding box center [501, 330] width 1002 height 542
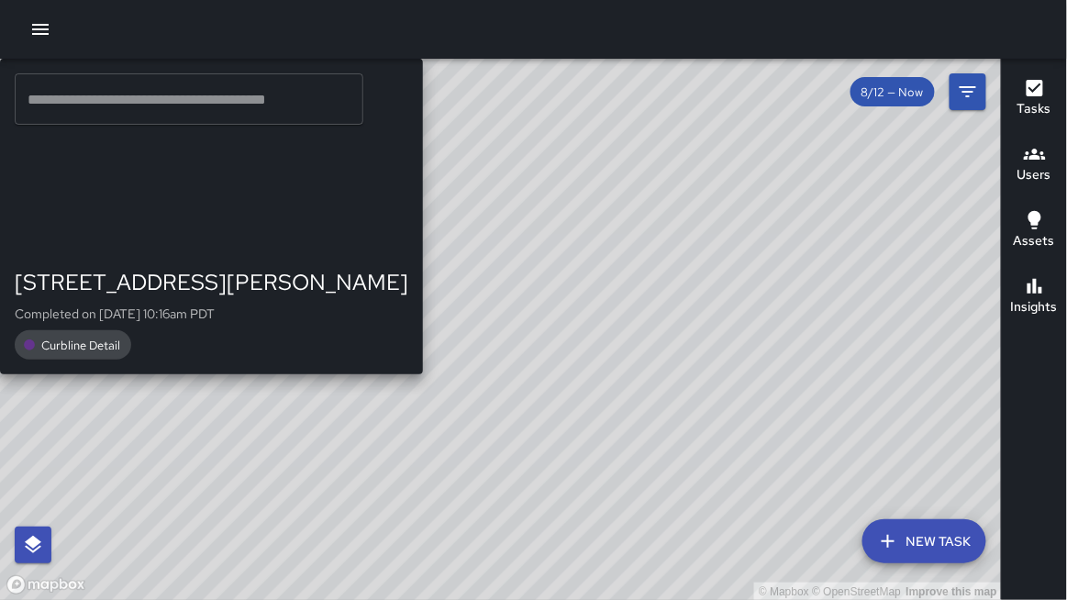
drag, startPoint x: 681, startPoint y: 341, endPoint x: 783, endPoint y: 346, distance: 102.8
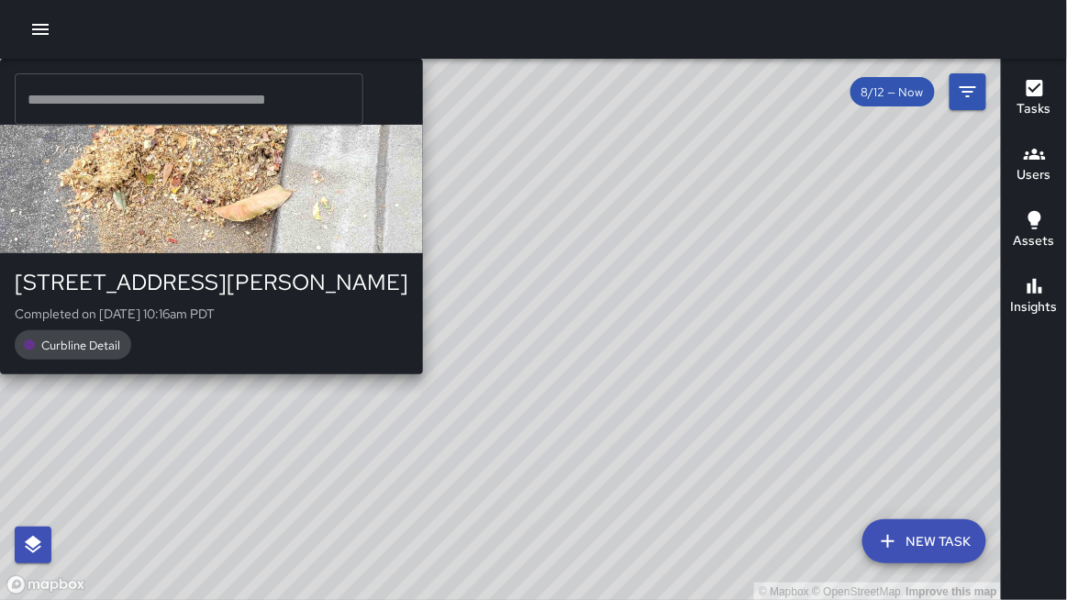
click at [783, 346] on div "© Mapbox © OpenStreetMap Improve this map [PERSON_NAME][GEOGRAPHIC_DATA] [STREE…" at bounding box center [501, 330] width 1002 height 542
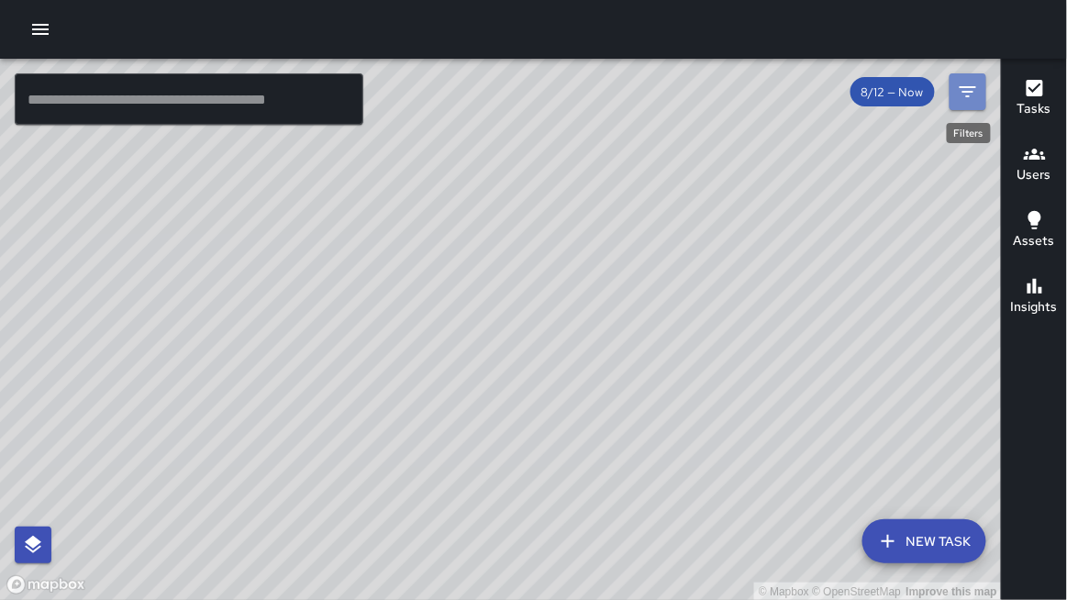
click at [979, 93] on button "Filters" at bounding box center [967, 91] width 37 height 37
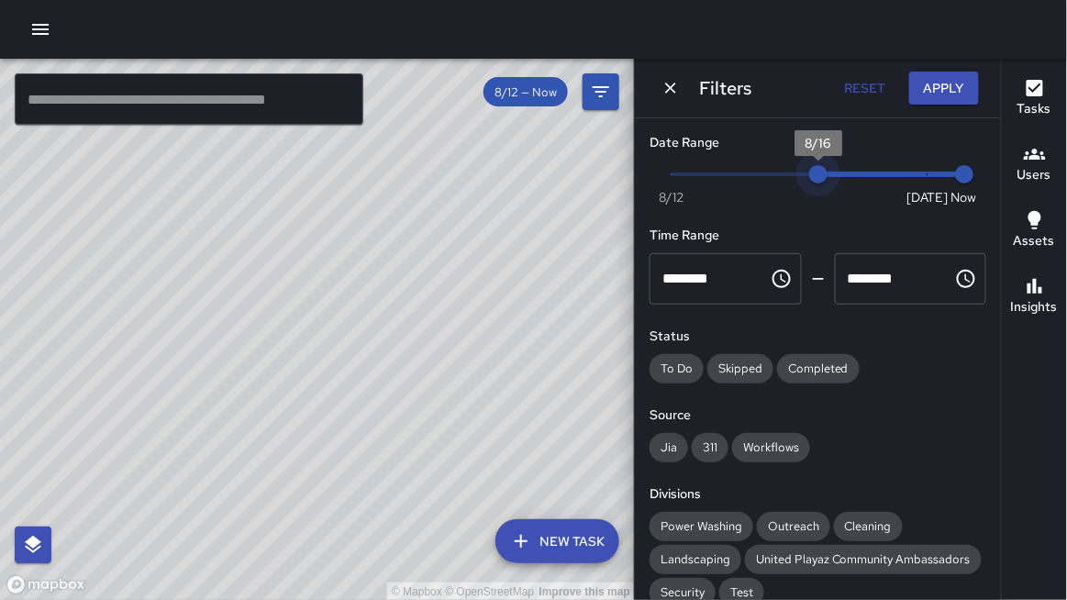
type input "*"
drag, startPoint x: 670, startPoint y: 177, endPoint x: 1015, endPoint y: 228, distance: 348.7
click at [1028, 230] on div "© Mapbox © OpenStreetMap Improve this map ​ New Task 8/12 — Now Map Layers Task…" at bounding box center [533, 329] width 1067 height 541
click at [672, 86] on icon "Dismiss" at bounding box center [670, 88] width 11 height 11
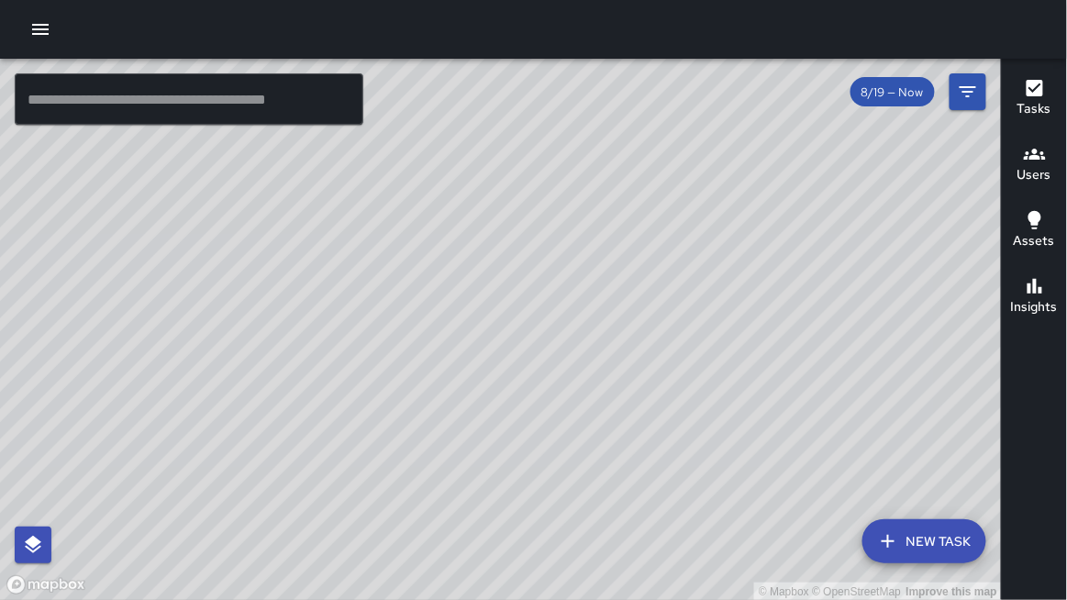
drag, startPoint x: 637, startPoint y: 118, endPoint x: 637, endPoint y: 154, distance: 35.8
click at [638, 153] on div "© Mapbox © OpenStreetMap Improve this map" at bounding box center [501, 330] width 1002 height 542
